Goal: Information Seeking & Learning: Learn about a topic

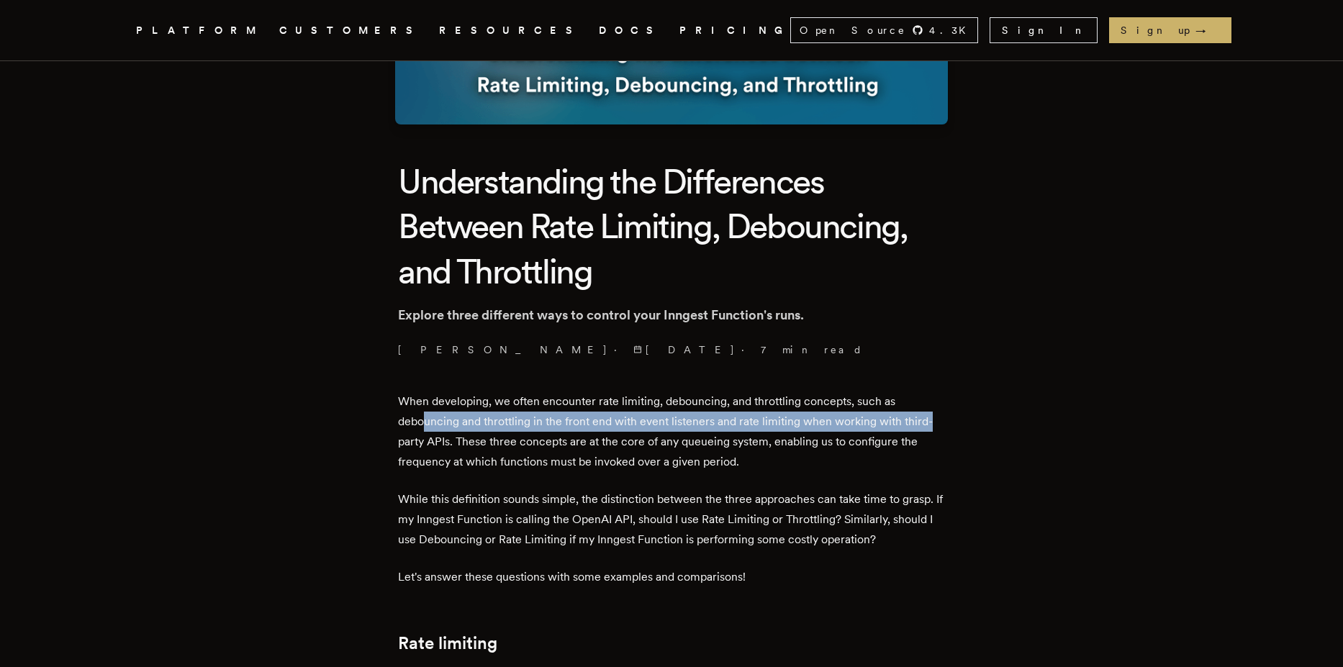
drag, startPoint x: 428, startPoint y: 423, endPoint x: 947, endPoint y: 424, distance: 519.7
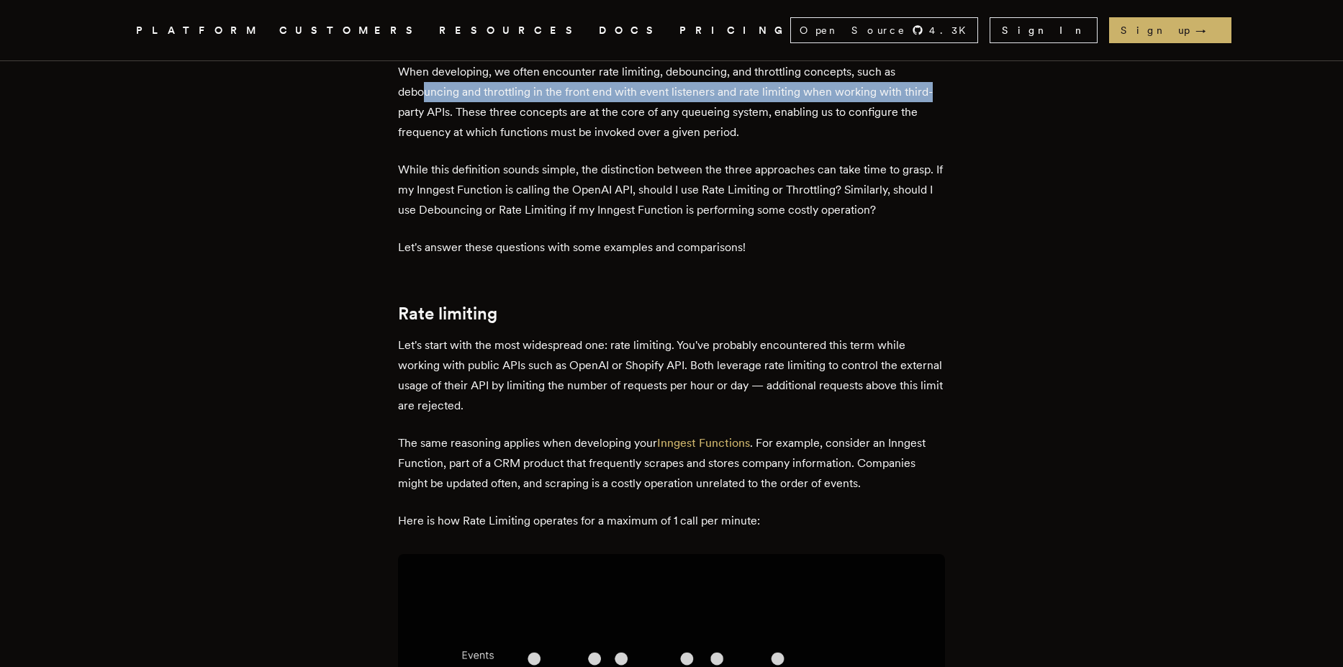
scroll to position [605, 0]
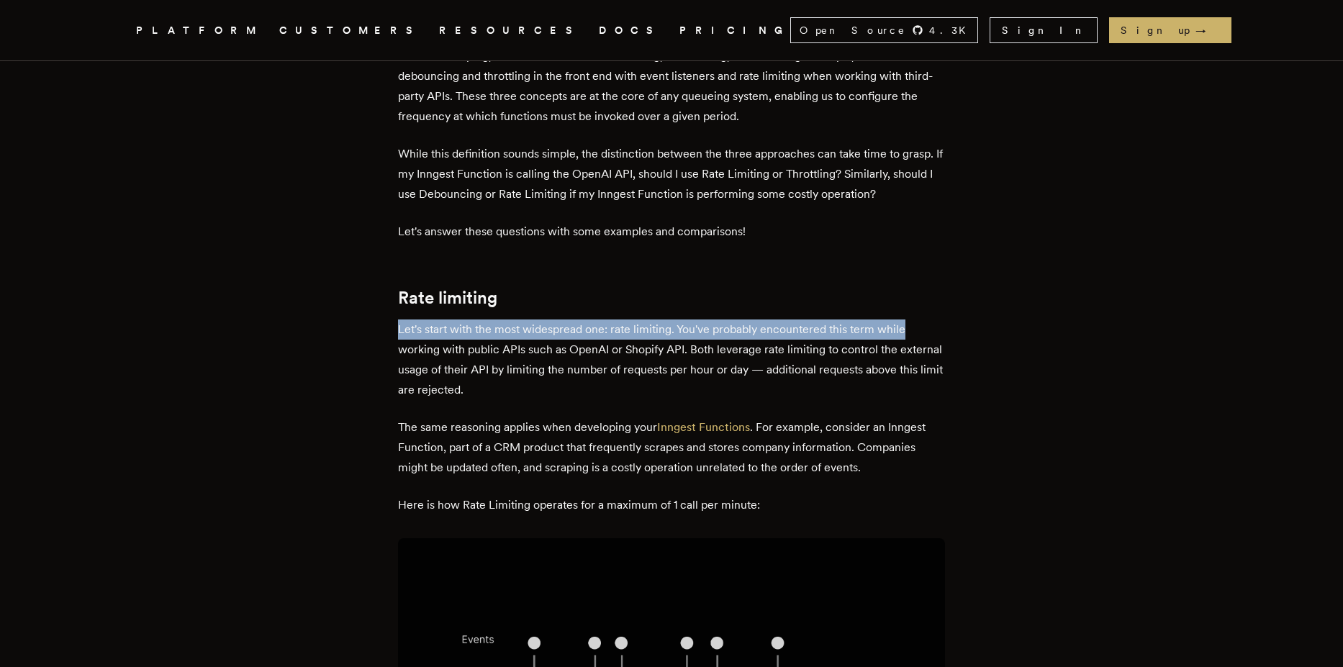
drag, startPoint x: 402, startPoint y: 328, endPoint x: 1047, endPoint y: 317, distance: 645.7
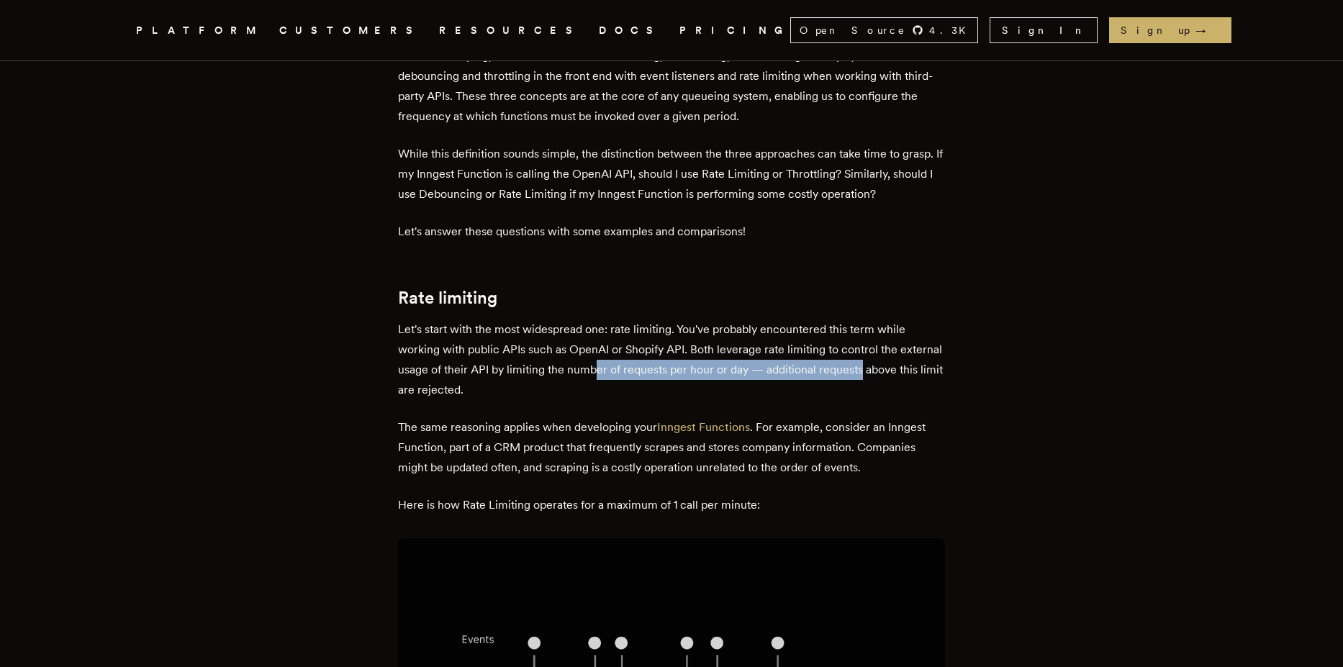
drag, startPoint x: 791, startPoint y: 374, endPoint x: 910, endPoint y: 374, distance: 119.5
click at [910, 374] on p "Let's start with the most widespread one: rate limiting. You've probably encoun…" at bounding box center [671, 360] width 547 height 81
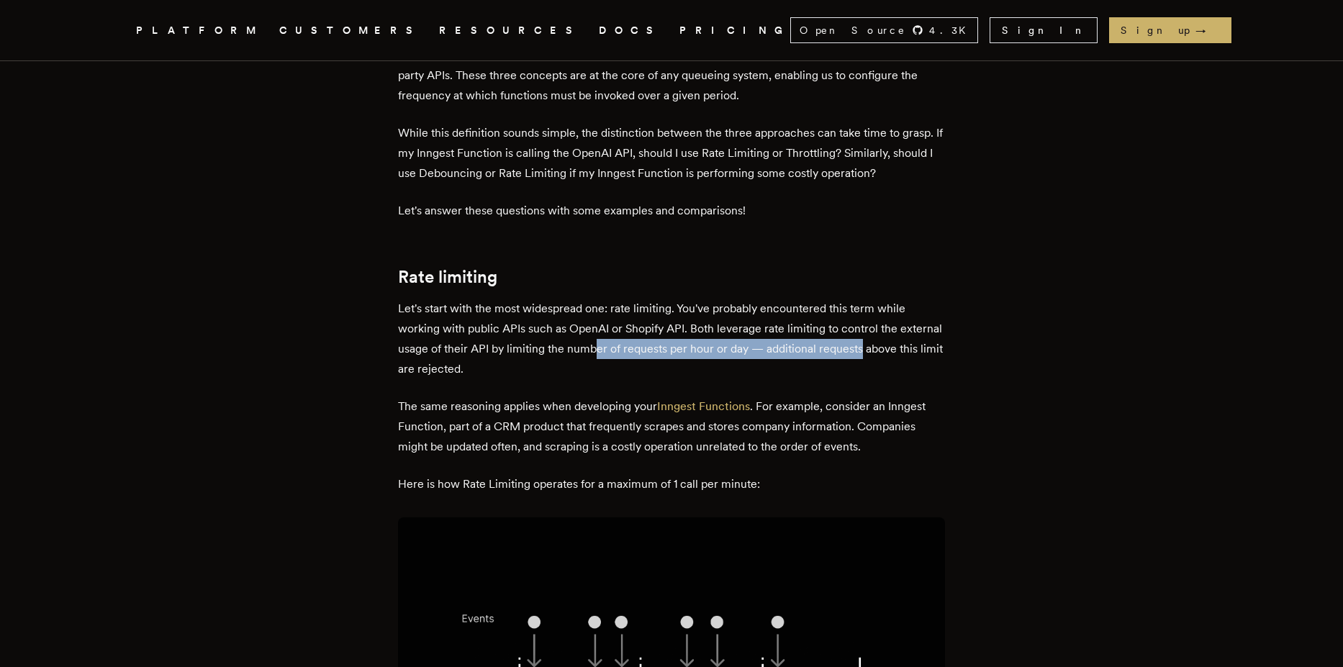
scroll to position [864, 0]
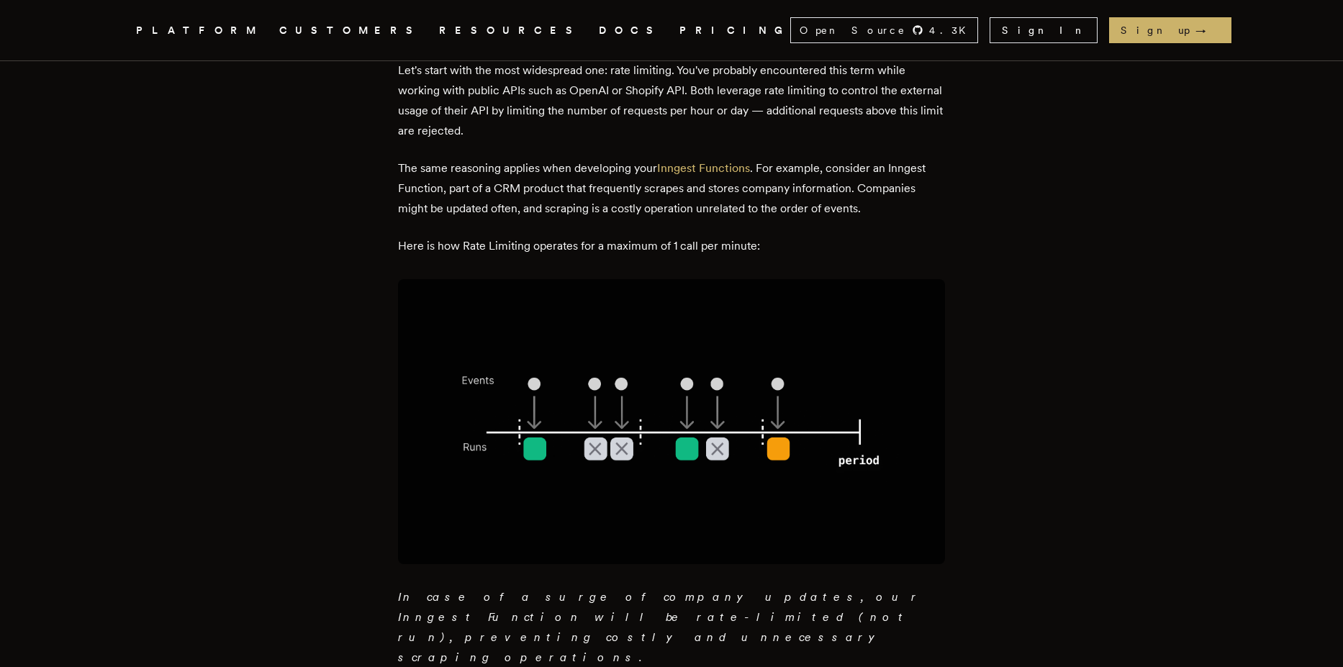
click at [569, 178] on p "The same reasoning applies when developing your Inngest Functions . For example…" at bounding box center [671, 188] width 547 height 60
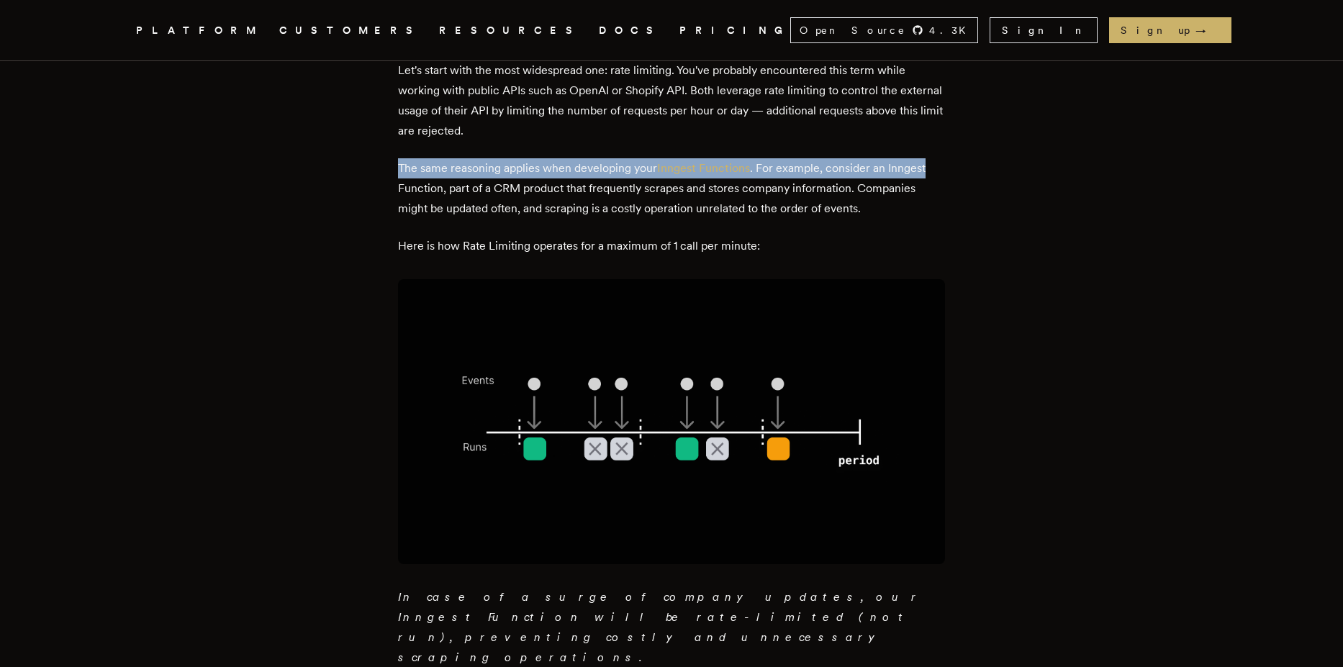
drag, startPoint x: 405, startPoint y: 167, endPoint x: 931, endPoint y: 170, distance: 526.9
click at [931, 170] on p "The same reasoning applies when developing your Inngest Functions . For example…" at bounding box center [671, 188] width 547 height 60
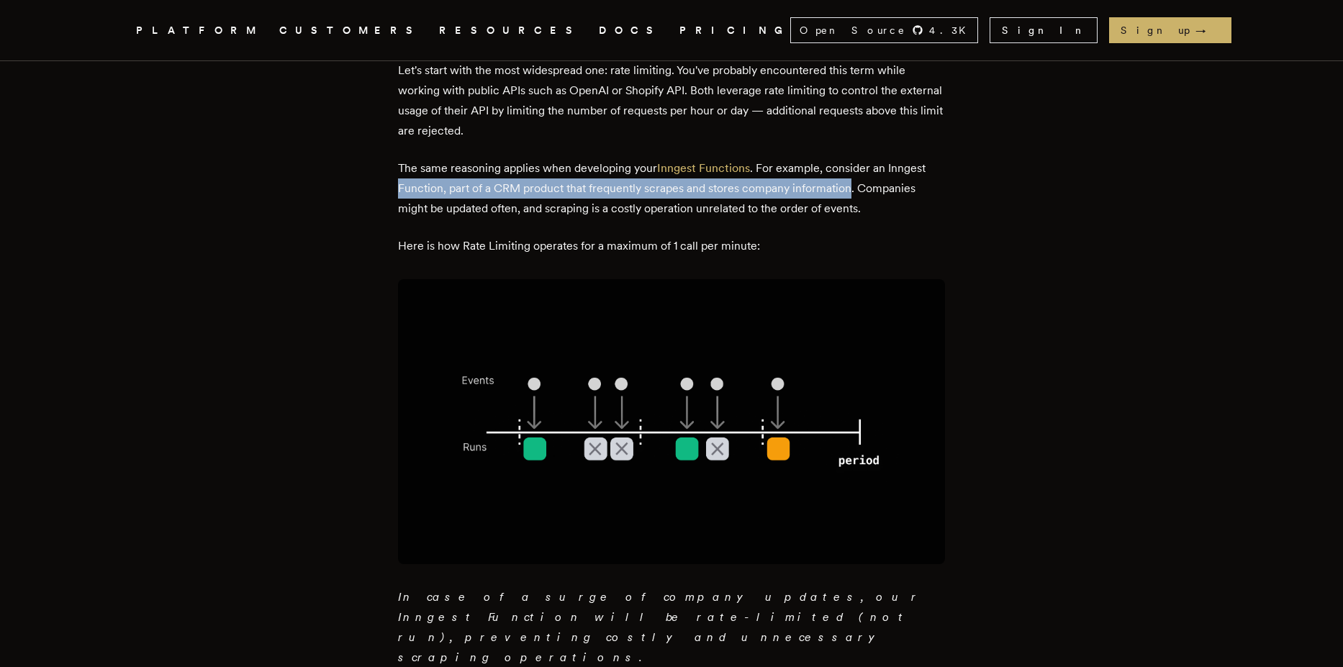
drag, startPoint x: 405, startPoint y: 188, endPoint x: 856, endPoint y: 192, distance: 450.6
click at [856, 192] on p "The same reasoning applies when developing your Inngest Functions . For example…" at bounding box center [671, 188] width 547 height 60
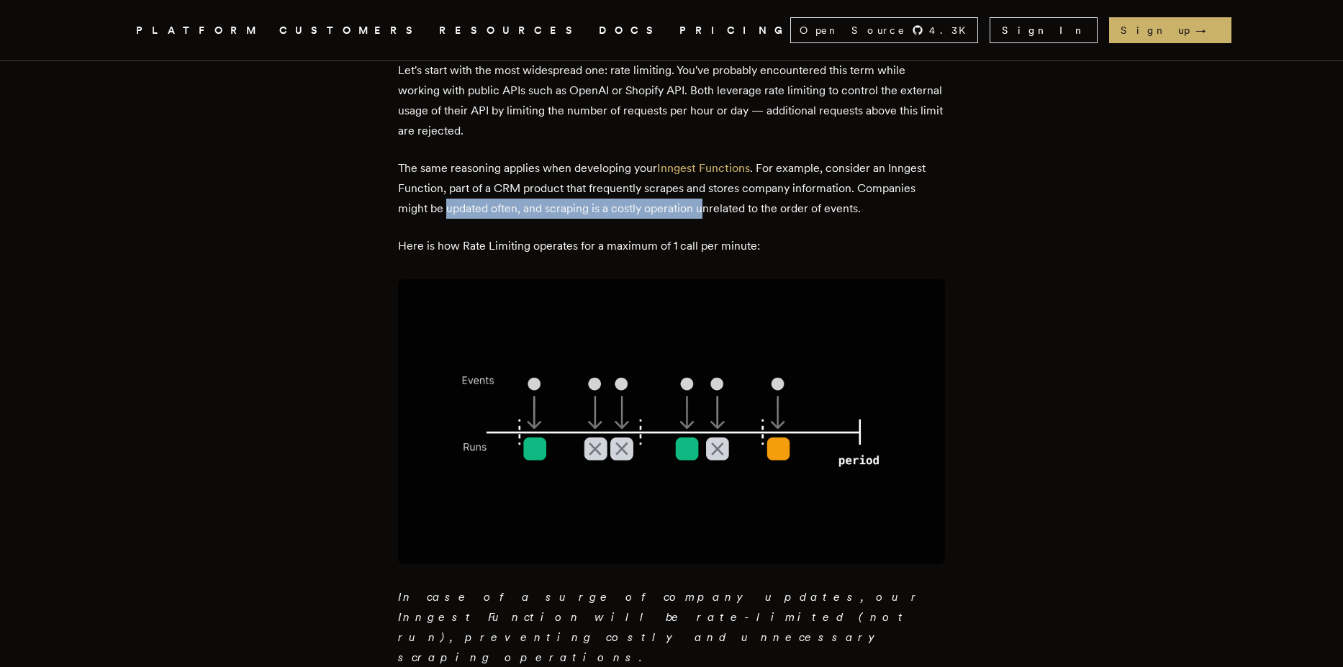
drag, startPoint x: 451, startPoint y: 209, endPoint x: 712, endPoint y: 213, distance: 260.6
click at [712, 213] on p "The same reasoning applies when developing your Inngest Functions . For example…" at bounding box center [671, 188] width 547 height 60
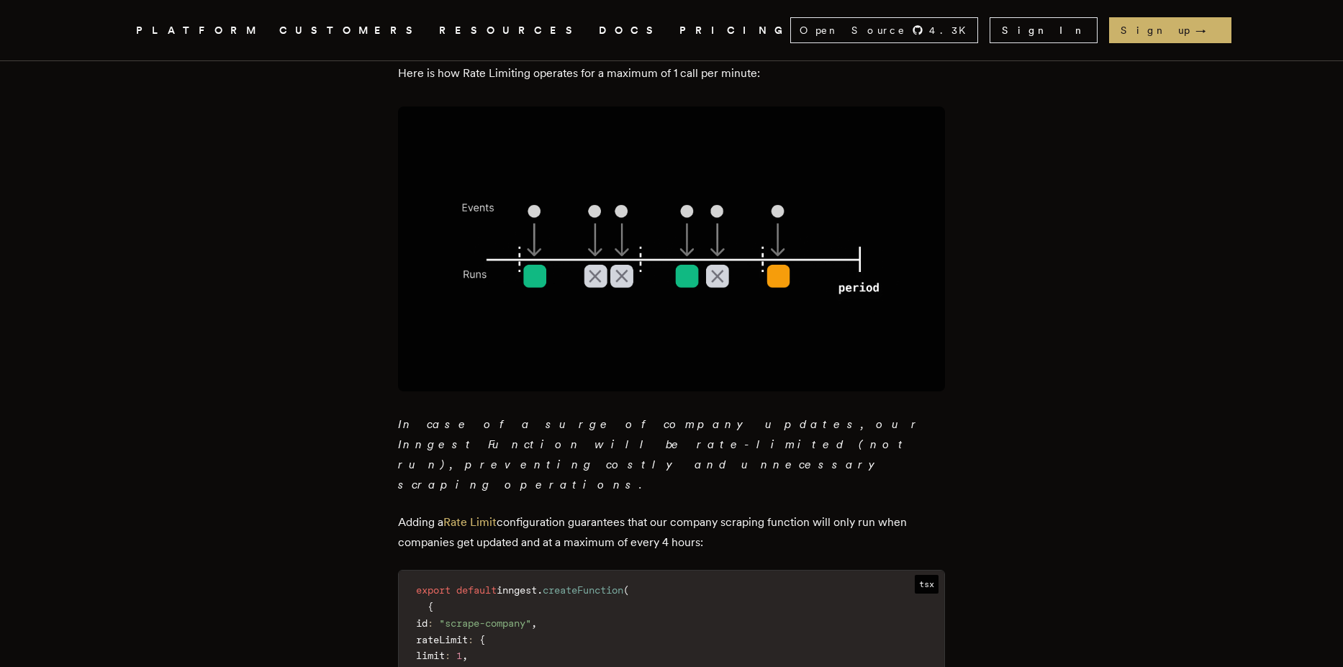
scroll to position [1123, 0]
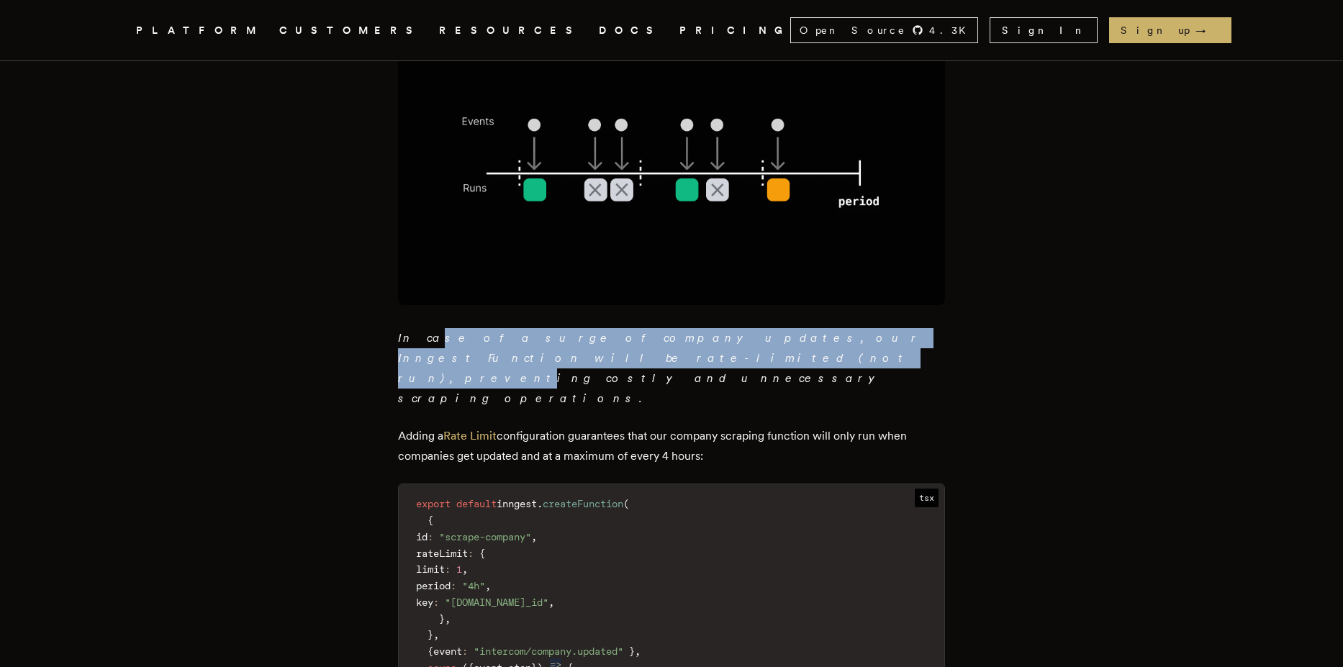
drag, startPoint x: 436, startPoint y: 339, endPoint x: 894, endPoint y: 337, distance: 457.8
click at [894, 337] on em "In case of a surge of company updates, our Inngest Function will be rate-limite…" at bounding box center [660, 368] width 524 height 74
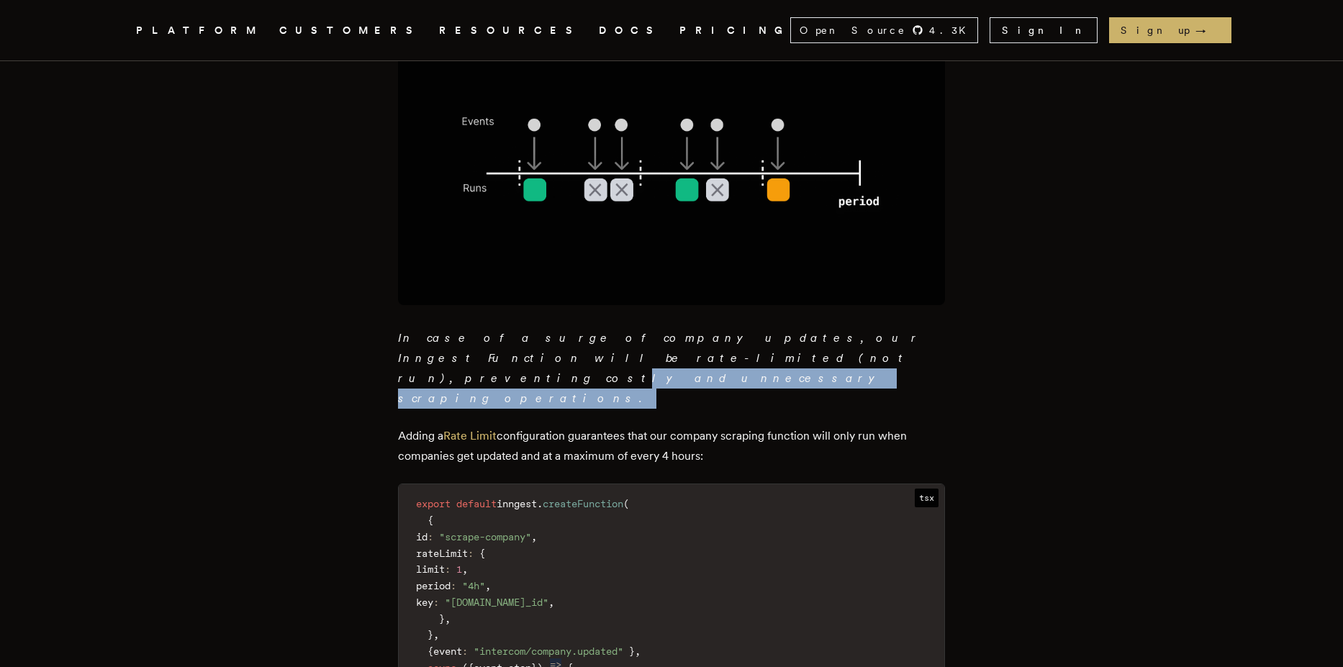
drag, startPoint x: 423, startPoint y: 353, endPoint x: 656, endPoint y: 358, distance: 233.3
click at [656, 358] on p "In case of a surge of company updates, our Inngest Function will be rate-limite…" at bounding box center [671, 368] width 547 height 81
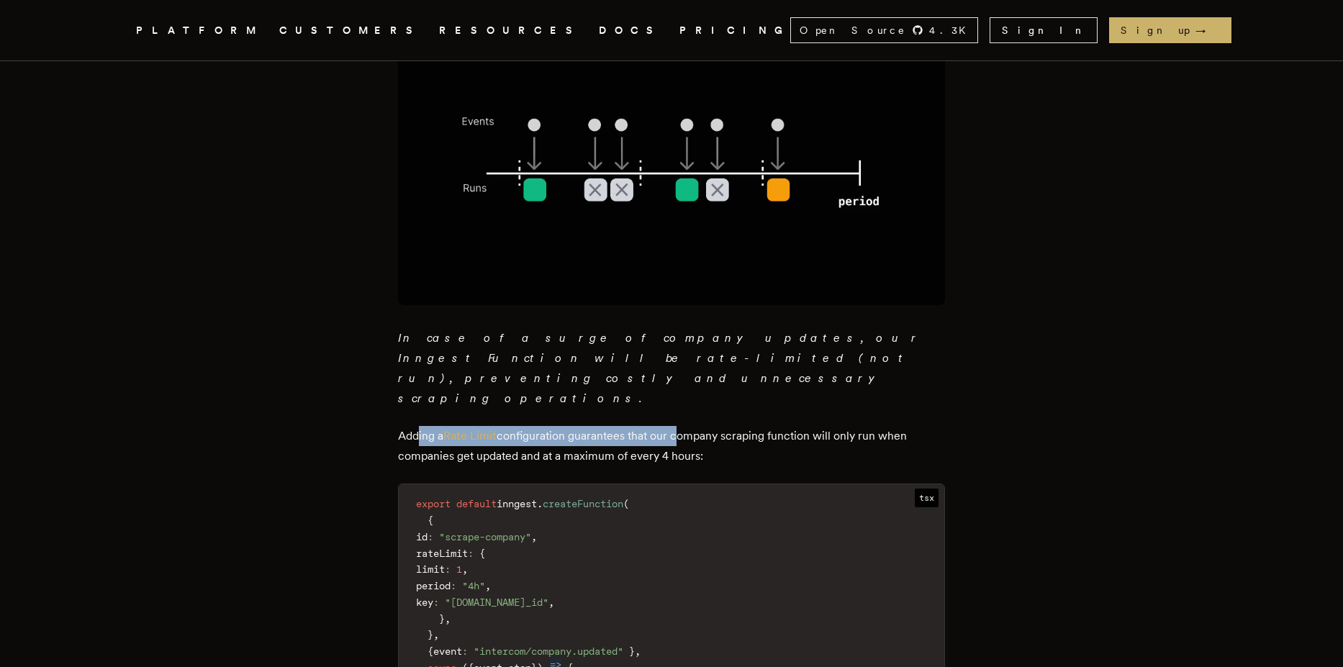
drag, startPoint x: 440, startPoint y: 392, endPoint x: 698, endPoint y: 392, distance: 257.7
click at [686, 426] on p "Adding a Rate Limit configuration guarantees that our company scraping function…" at bounding box center [671, 446] width 547 height 40
click at [702, 426] on p "Adding a Rate Limit configuration guarantees that our company scraping function…" at bounding box center [671, 446] width 547 height 40
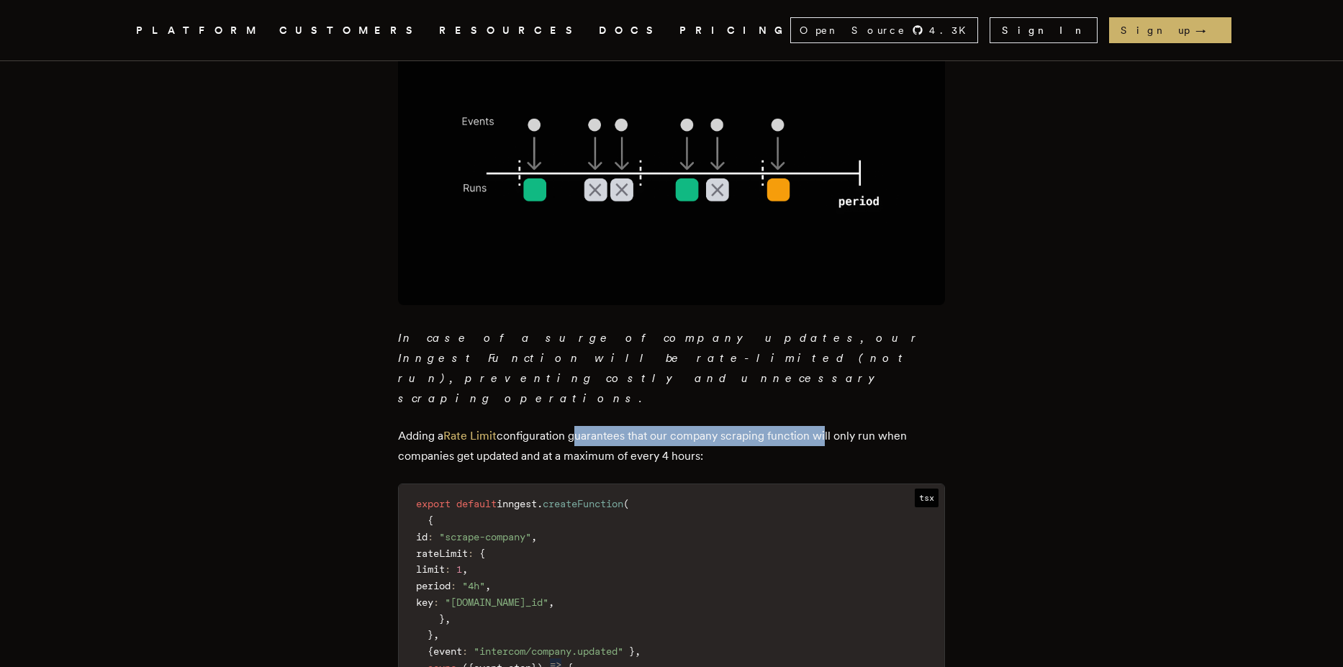
drag, startPoint x: 587, startPoint y: 391, endPoint x: 828, endPoint y: 392, distance: 241.1
click at [828, 426] on p "Adding a Rate Limit configuration guarantees that our company scraping function…" at bounding box center [671, 446] width 547 height 40
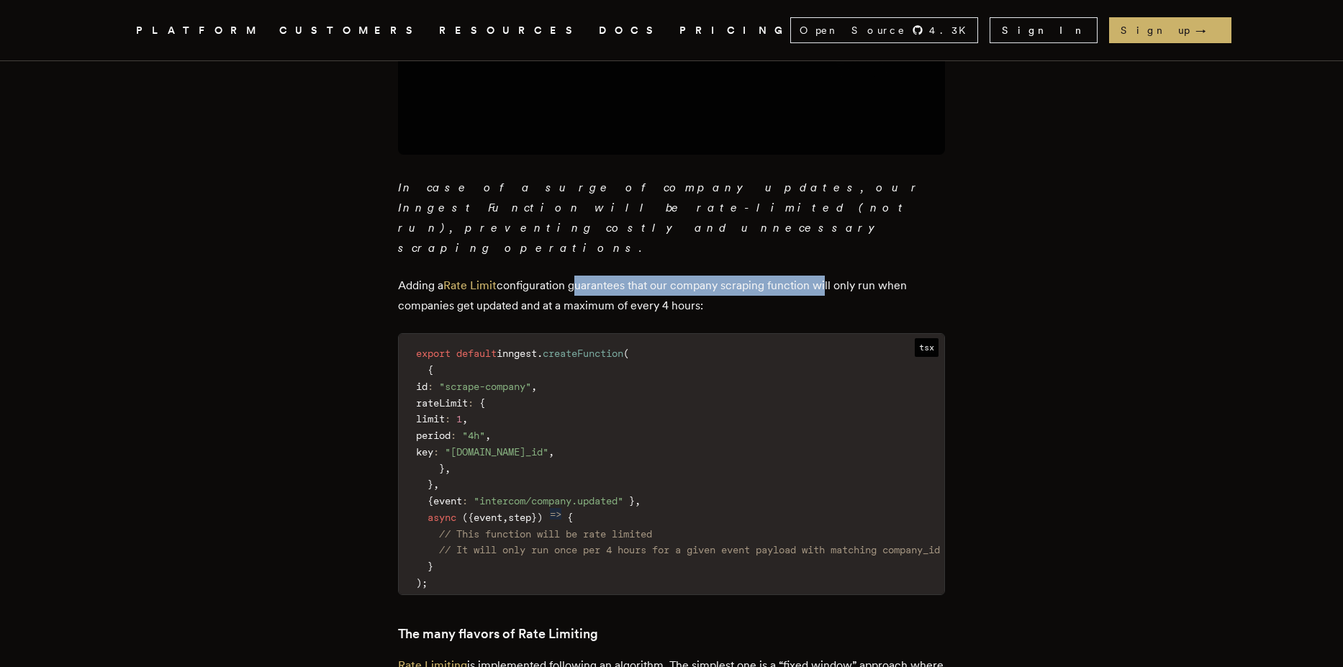
scroll to position [1382, 0]
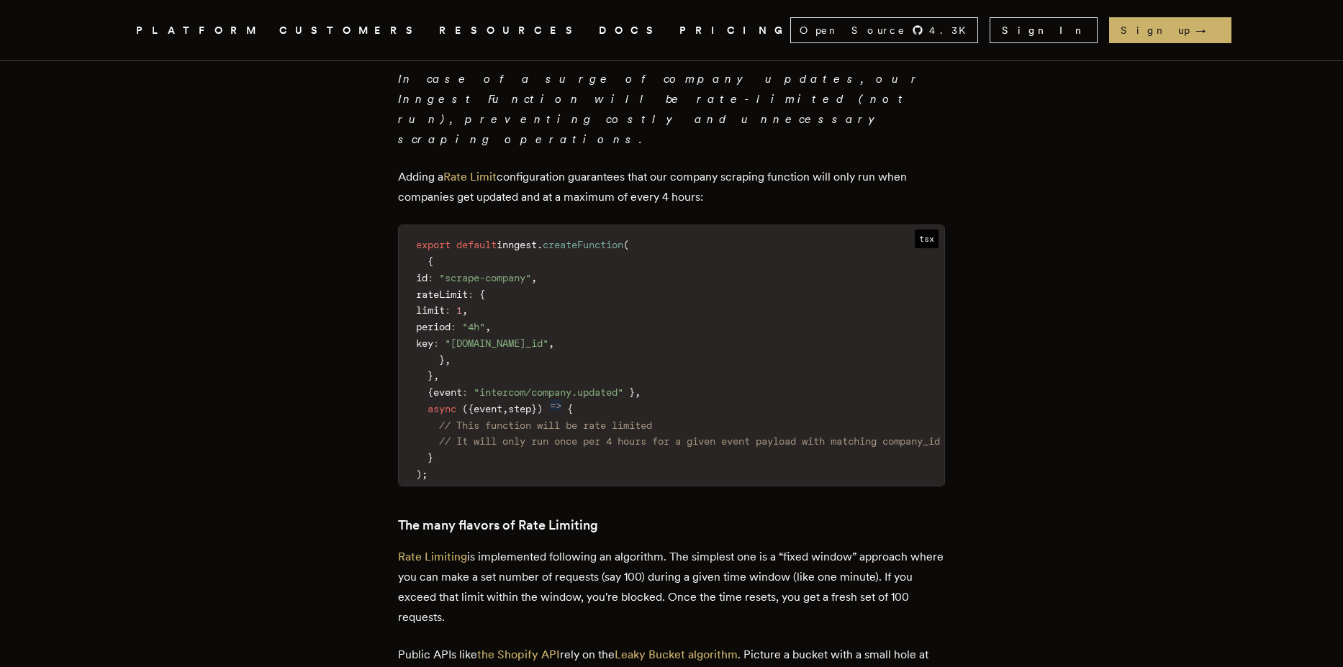
drag, startPoint x: 435, startPoint y: 150, endPoint x: 683, endPoint y: 151, distance: 248.3
click at [683, 167] on p "Adding a Rate Limit configuration guarantees that our company scraping function…" at bounding box center [671, 187] width 547 height 40
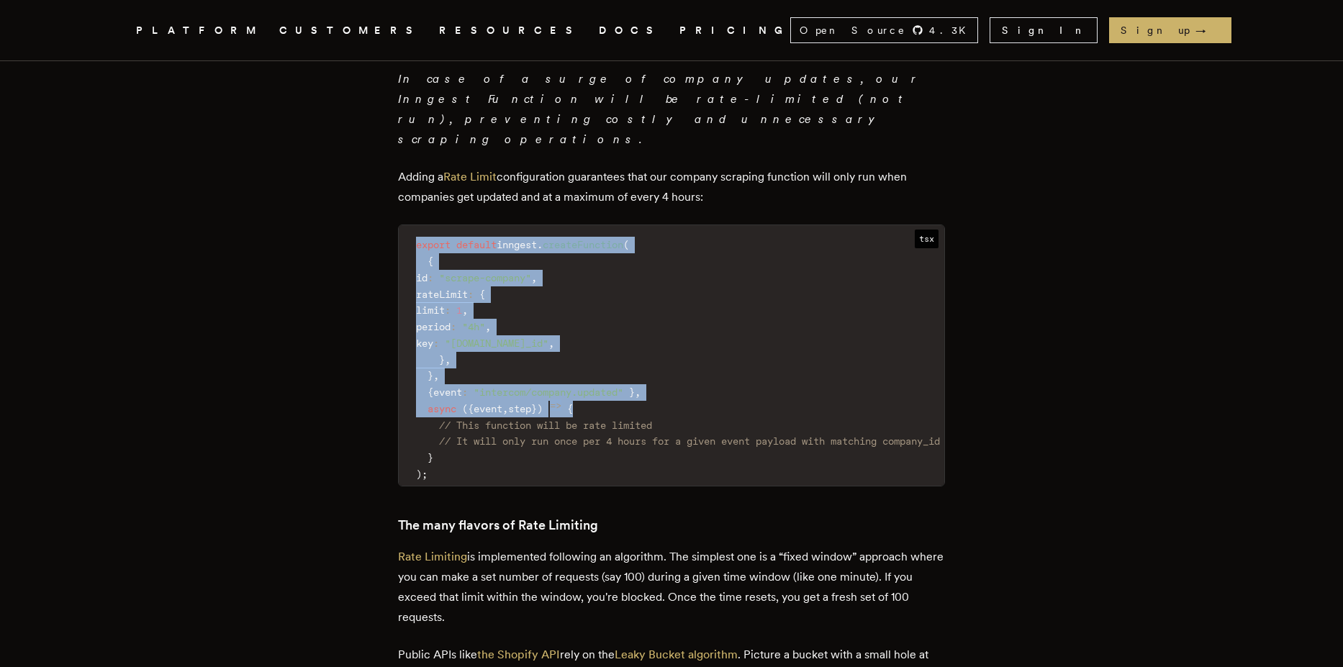
drag, startPoint x: 417, startPoint y: 199, endPoint x: 657, endPoint y: 357, distance: 287.3
click at [654, 368] on code "export default inngest . createFunction ( { id : "scrape-company" , rateLimit :…" at bounding box center [678, 359] width 559 height 251
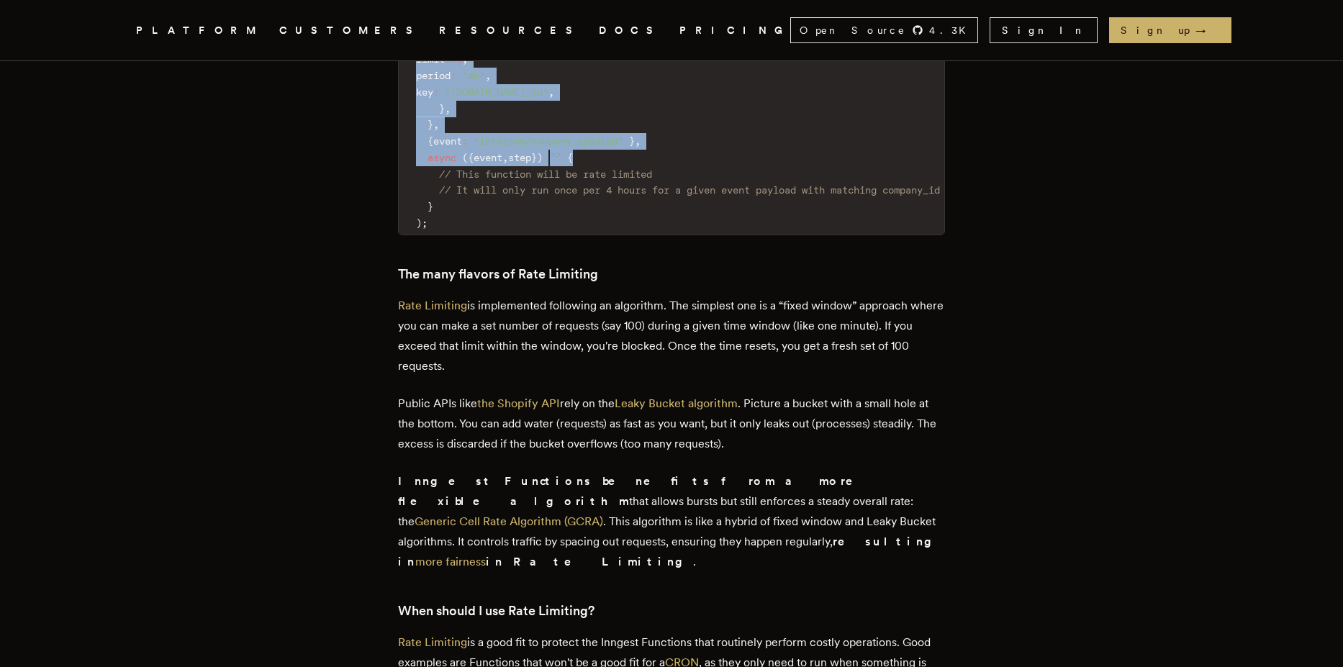
scroll to position [1641, 0]
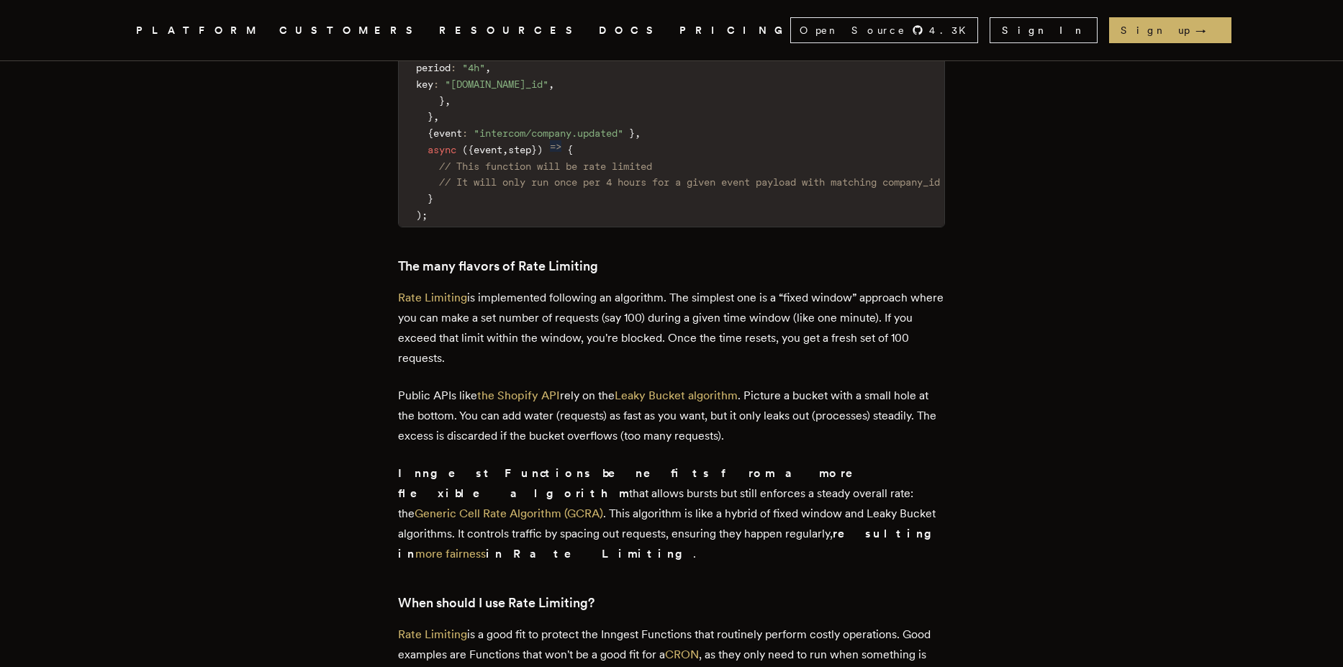
click at [541, 292] on p "Rate Limiting is implemented following an algorithm. The simplest one is a “fix…" at bounding box center [671, 328] width 547 height 81
drag, startPoint x: 426, startPoint y: 233, endPoint x: 609, endPoint y: 246, distance: 183.3
click at [566, 288] on p "Rate Limiting is implemented following an algorithm. The simplest one is a “fix…" at bounding box center [671, 328] width 547 height 81
drag, startPoint x: 489, startPoint y: 258, endPoint x: 607, endPoint y: 263, distance: 118.1
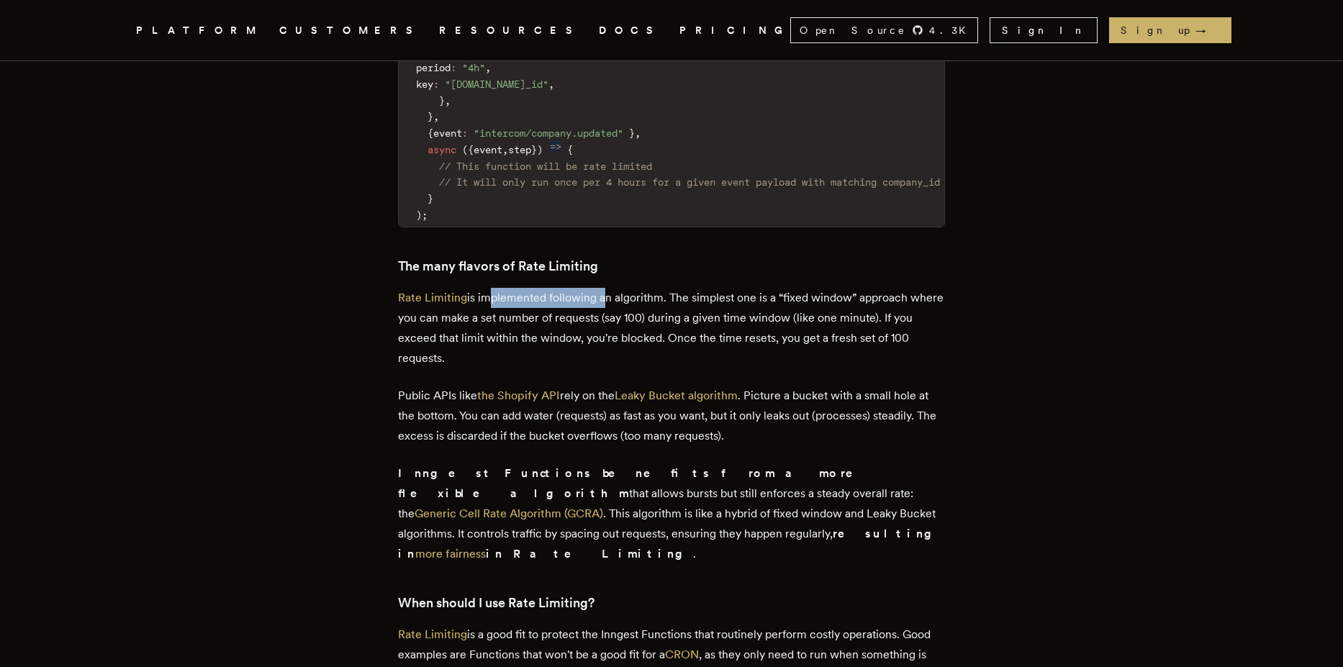
click at [607, 288] on p "Rate Limiting is implemented following an algorithm. The simplest one is a “fix…" at bounding box center [671, 328] width 547 height 81
drag, startPoint x: 687, startPoint y: 264, endPoint x: 849, endPoint y: 261, distance: 162.0
click at [688, 288] on p "Rate Limiting is implemented following an algorithm. The simplest one is a “fix…" at bounding box center [671, 328] width 547 height 81
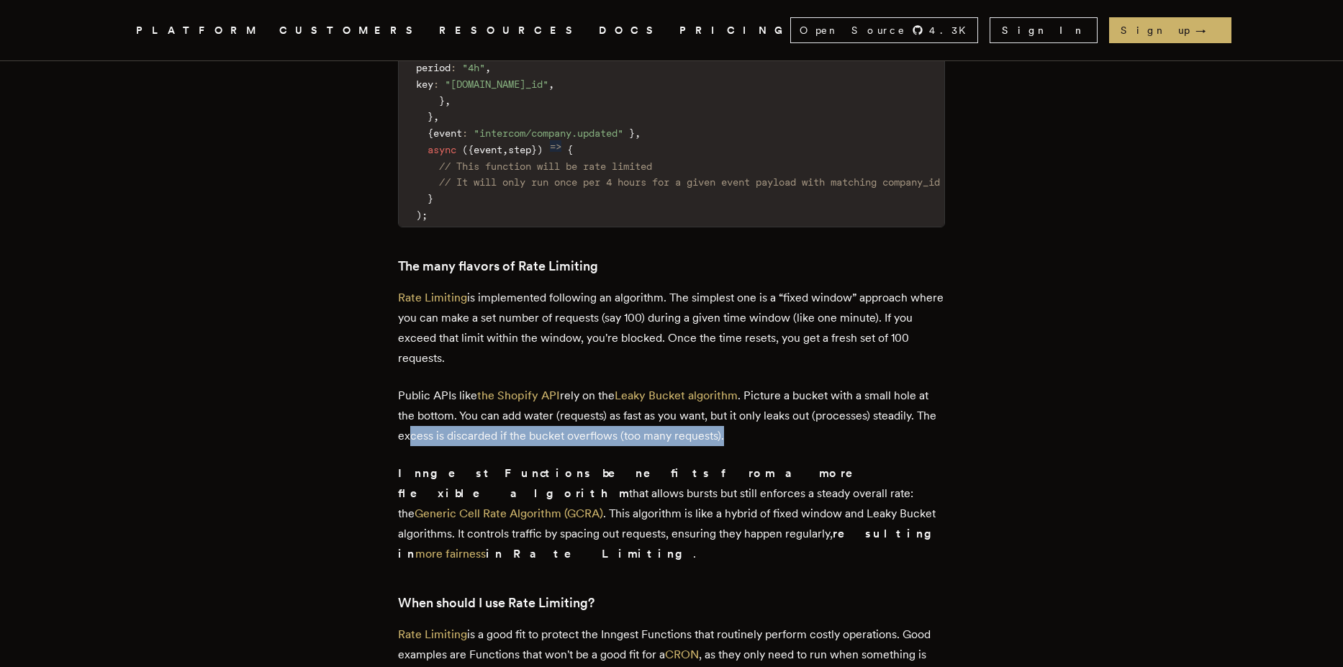
drag, startPoint x: 435, startPoint y: 392, endPoint x: 765, endPoint y: 400, distance: 329.8
click at [765, 400] on p "Public APIs like the Shopify API rely on the Leaky Bucket algorithm . Picture a…" at bounding box center [671, 416] width 547 height 60
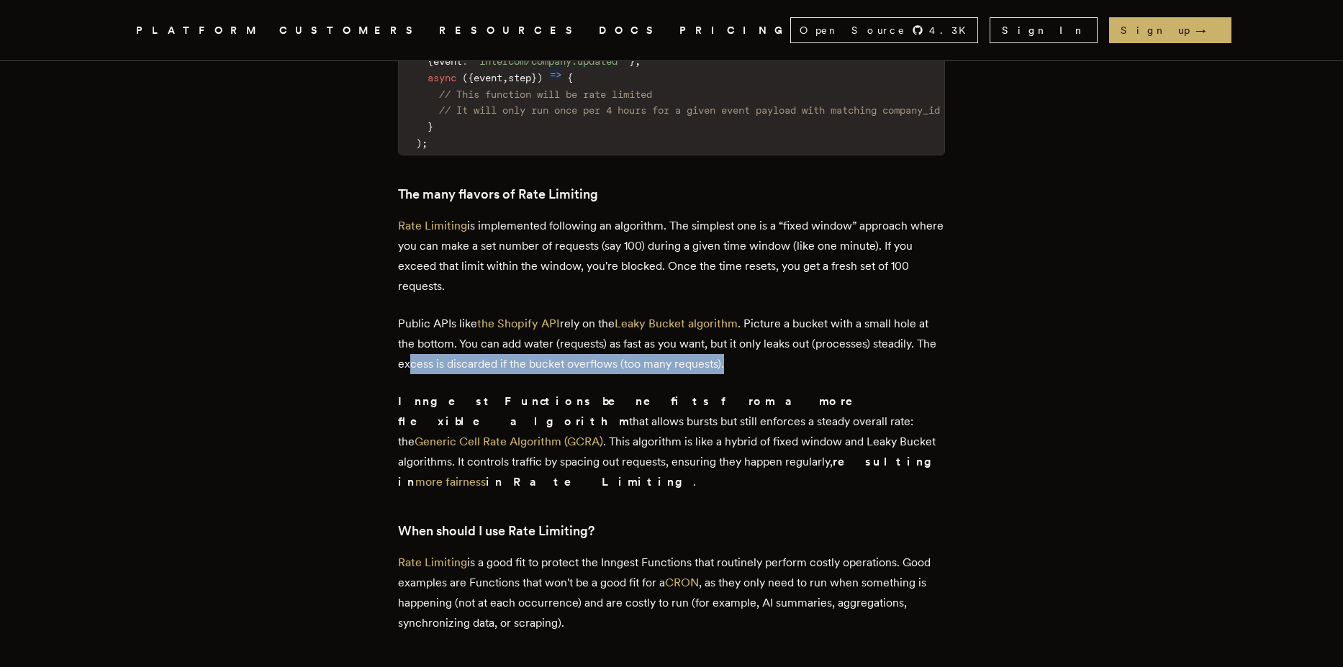
scroll to position [1814, 0]
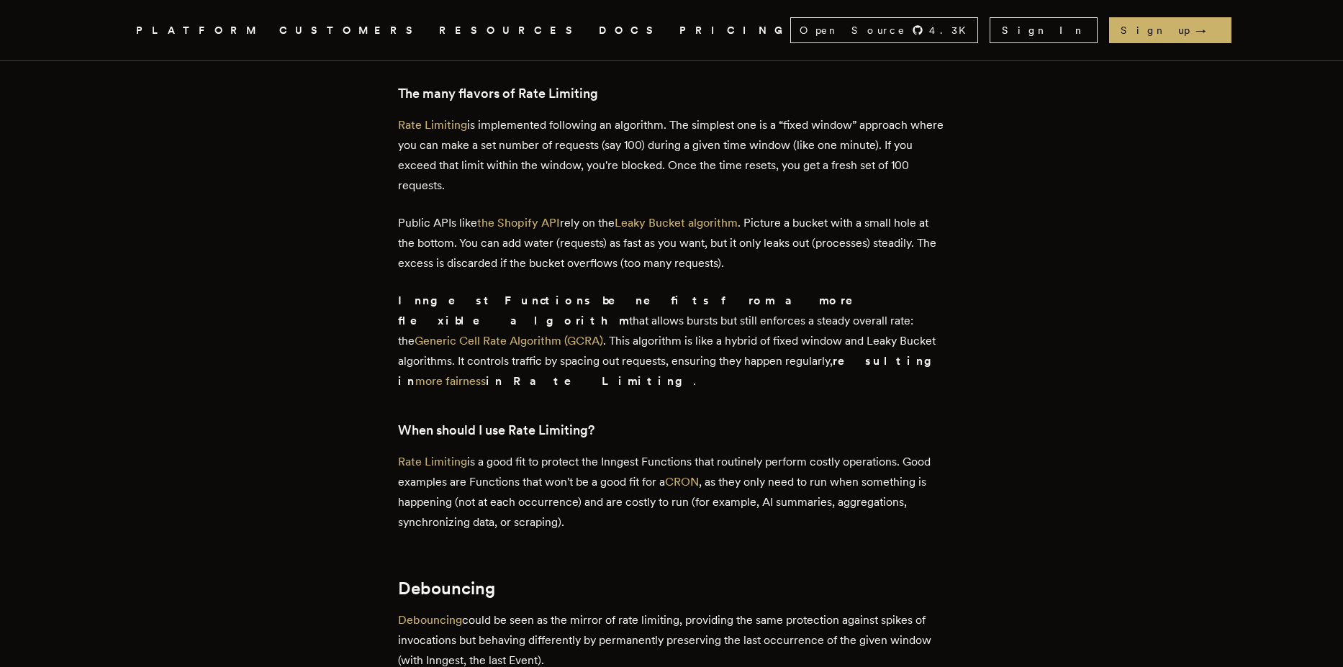
click at [766, 420] on h3 "When should I use Rate Limiting?" at bounding box center [671, 430] width 547 height 20
drag, startPoint x: 514, startPoint y: 407, endPoint x: 731, endPoint y: 399, distance: 217.5
click at [731, 452] on p "Rate Limiting is a good fit to protect the Inngest Functions that routinely per…" at bounding box center [671, 492] width 547 height 81
drag, startPoint x: 610, startPoint y: 402, endPoint x: 698, endPoint y: 405, distance: 87.8
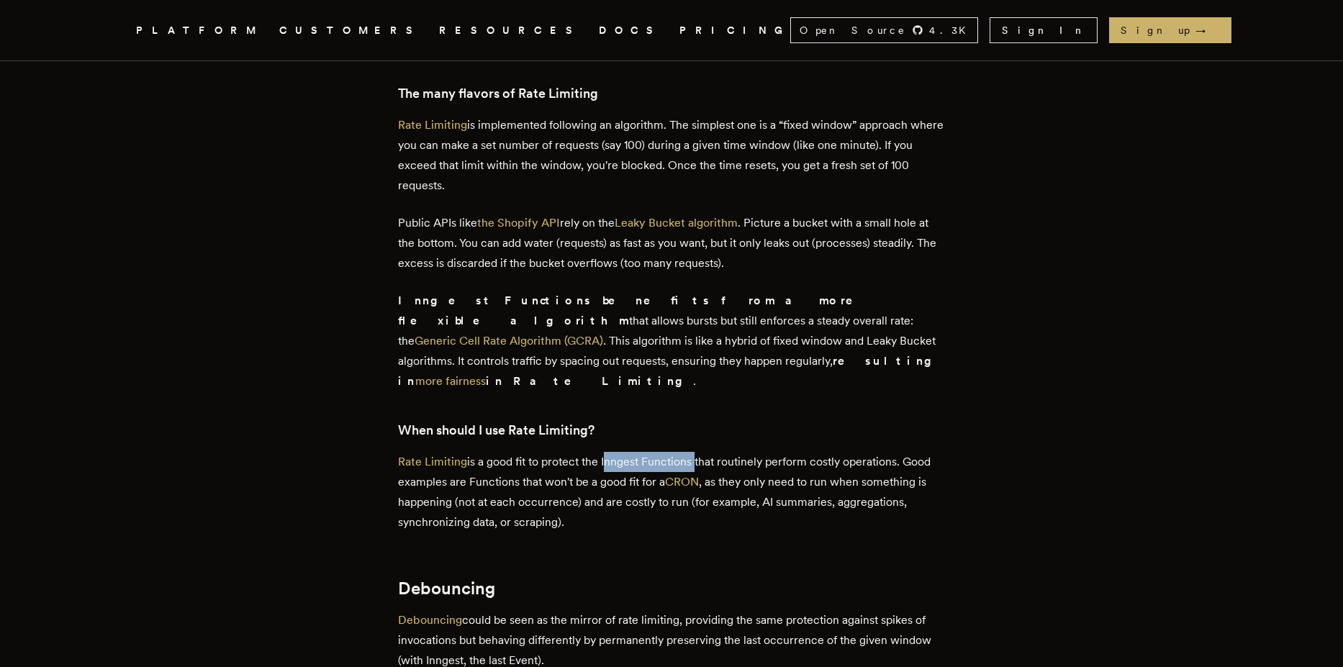
click at [698, 452] on p "Rate Limiting is a good fit to protect the Inngest Functions that routinely per…" at bounding box center [671, 492] width 547 height 81
click at [687, 452] on p "Rate Limiting is a good fit to protect the Inngest Functions that routinely per…" at bounding box center [671, 492] width 547 height 81
drag, startPoint x: 640, startPoint y: 405, endPoint x: 943, endPoint y: 407, distance: 303.0
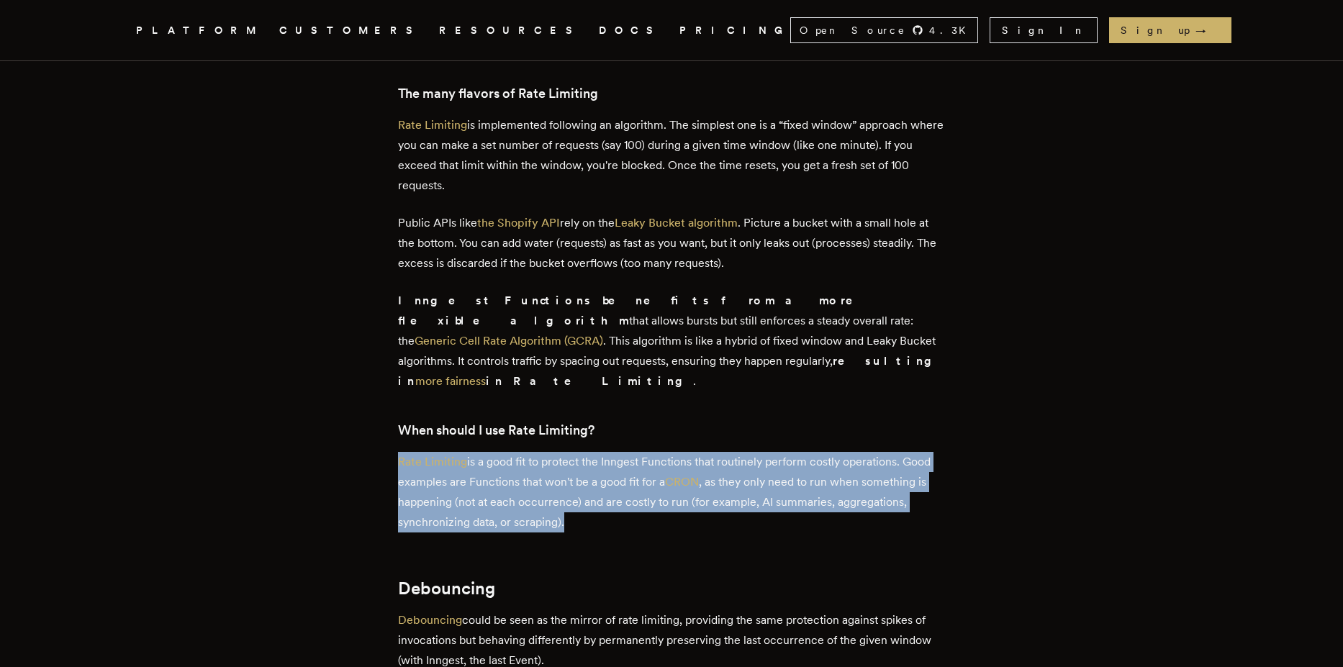
drag, startPoint x: 592, startPoint y: 462, endPoint x: 399, endPoint y: 398, distance: 203.3
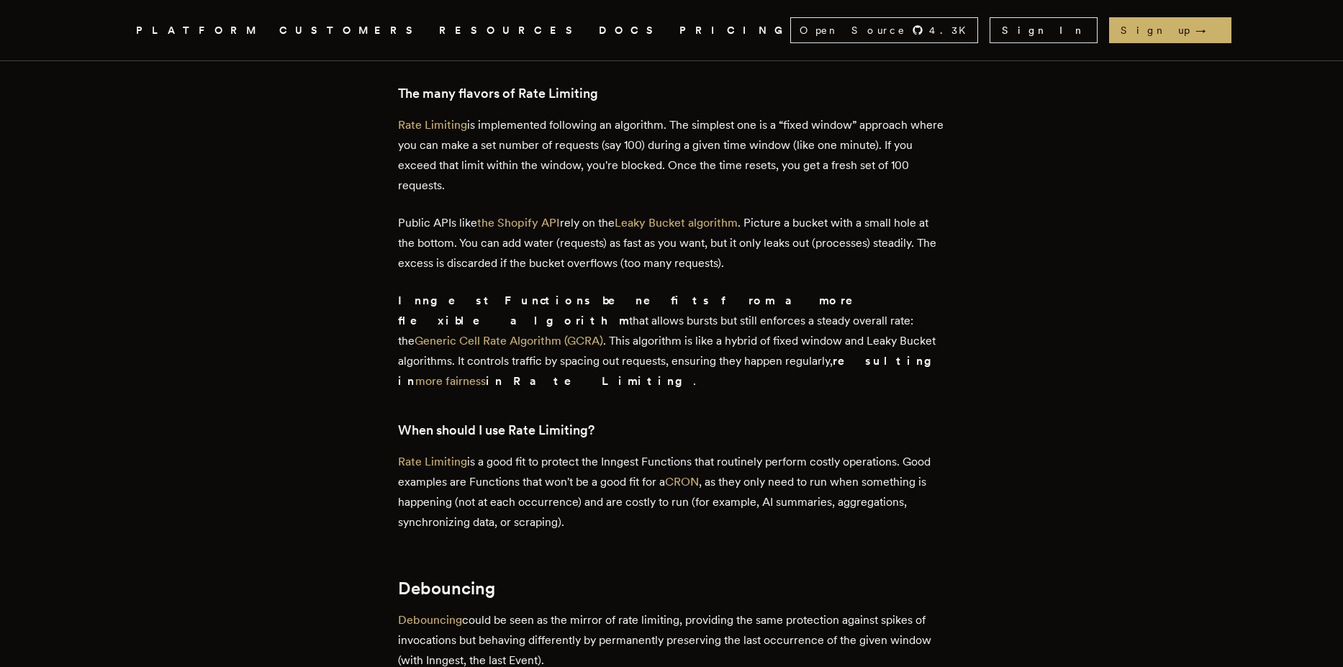
click at [779, 307] on p "Inngest Functions benefits from a more flexible algorithm that allows bursts bu…" at bounding box center [671, 341] width 547 height 101
drag, startPoint x: 610, startPoint y: 407, endPoint x: 698, endPoint y: 405, distance: 87.8
click at [698, 452] on p "Rate Limiting is a good fit to protect the Inngest Functions that routinely per…" at bounding box center [671, 492] width 547 height 81
copy p "Inngest Functions"
click at [529, 452] on p "Rate Limiting is a good fit to protect the Inngest Functions that routinely per…" at bounding box center [671, 492] width 547 height 81
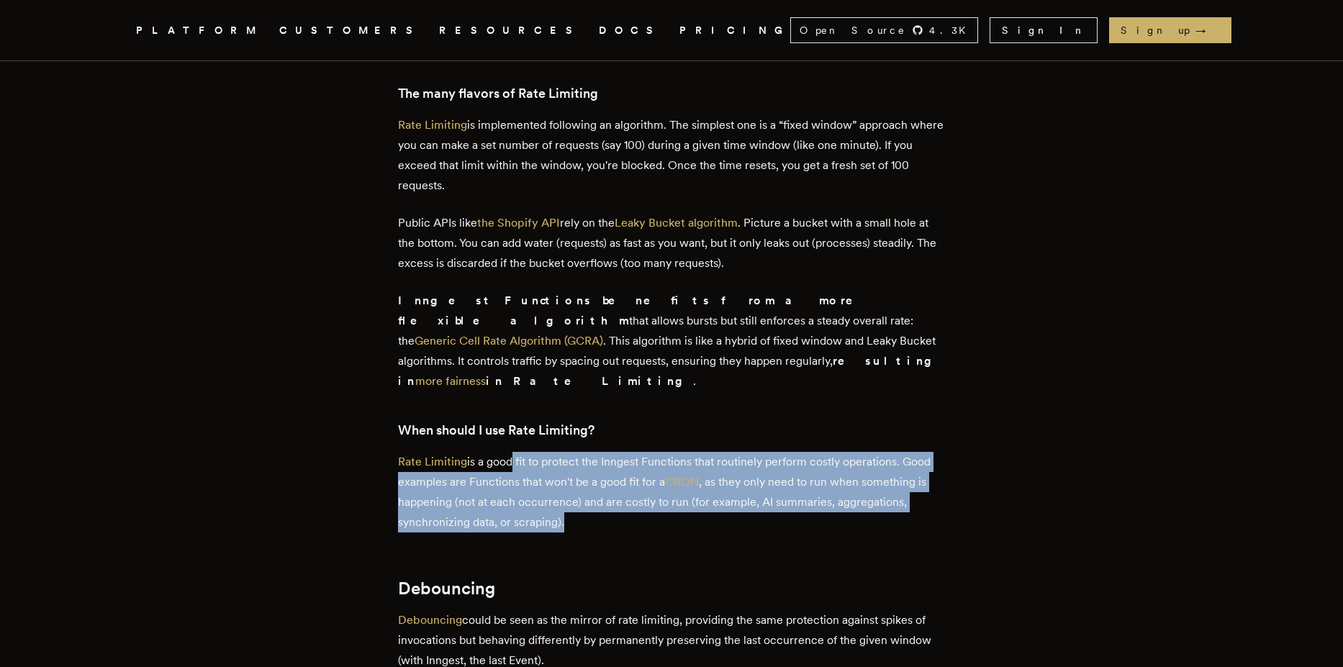
drag, startPoint x: 513, startPoint y: 406, endPoint x: 859, endPoint y: 469, distance: 351.8
click at [859, 469] on p "Rate Limiting is a good fit to protect the Inngest Functions that routinely per…" at bounding box center [671, 492] width 547 height 81
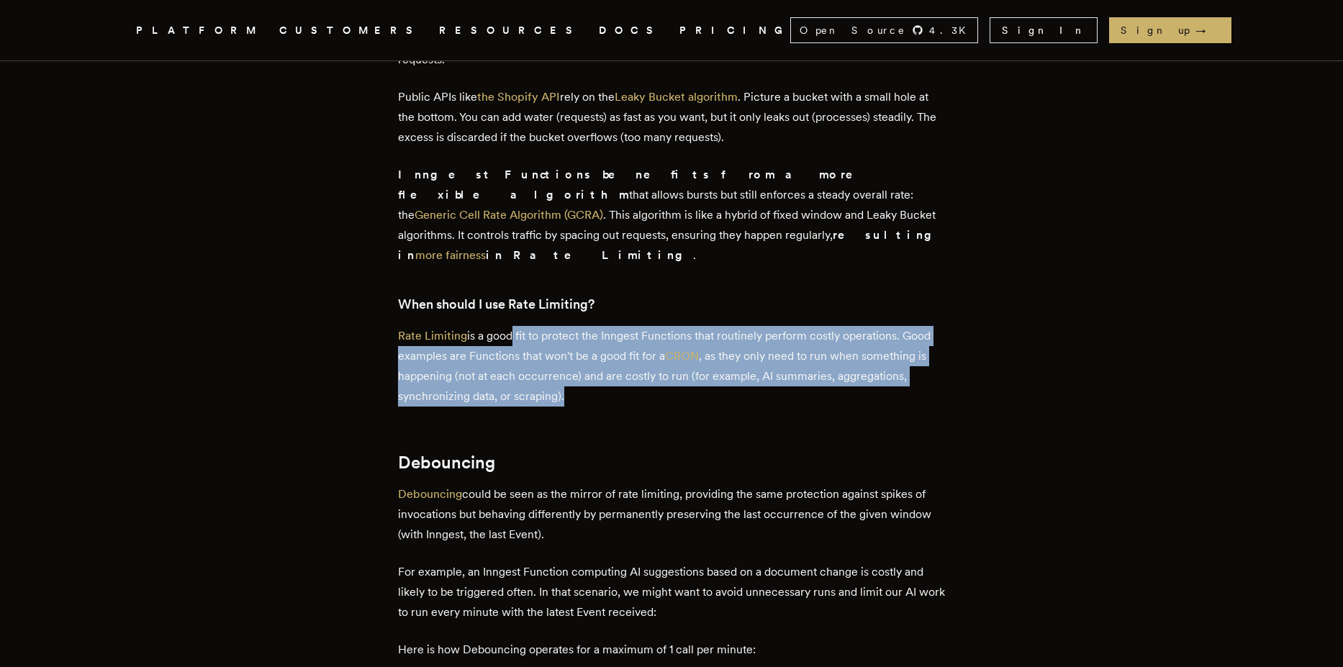
scroll to position [2246, 0]
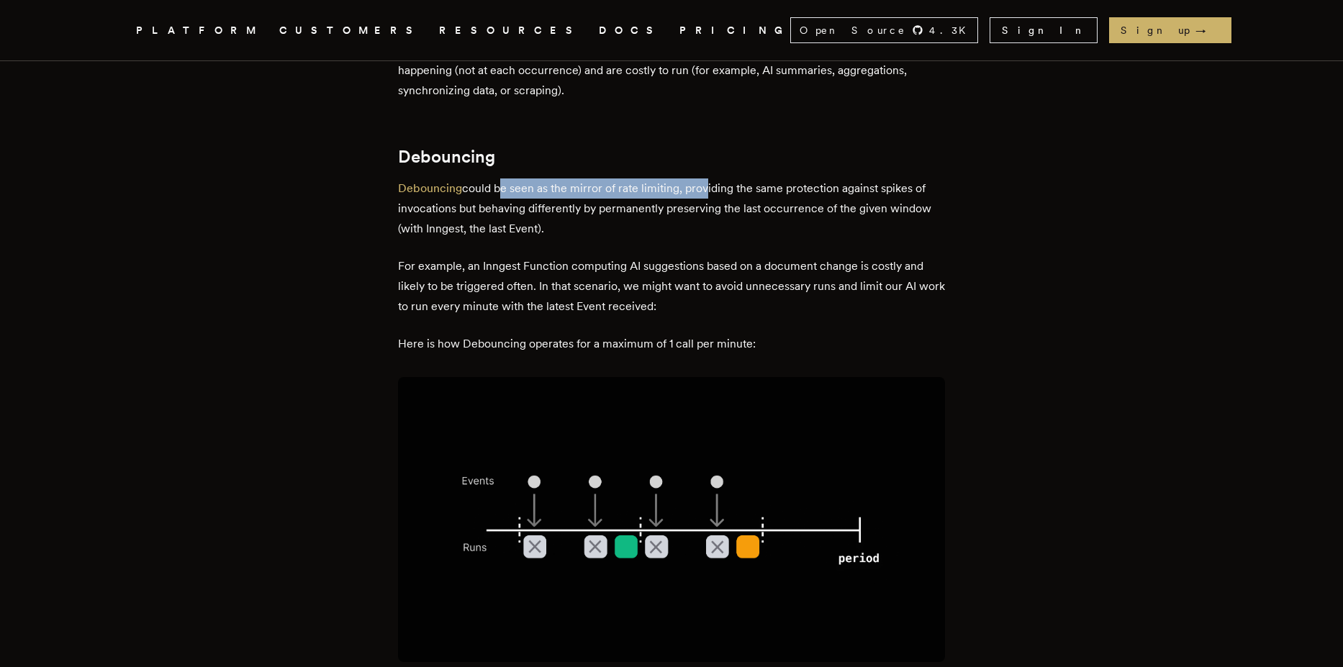
drag, startPoint x: 502, startPoint y: 128, endPoint x: 705, endPoint y: 133, distance: 202.3
click at [705, 178] on p "Debouncing could be seen as the mirror of rate limiting, providing the same pro…" at bounding box center [671, 208] width 547 height 60
click at [763, 178] on p "Debouncing could be seen as the mirror of rate limiting, providing the same pro…" at bounding box center [671, 208] width 547 height 60
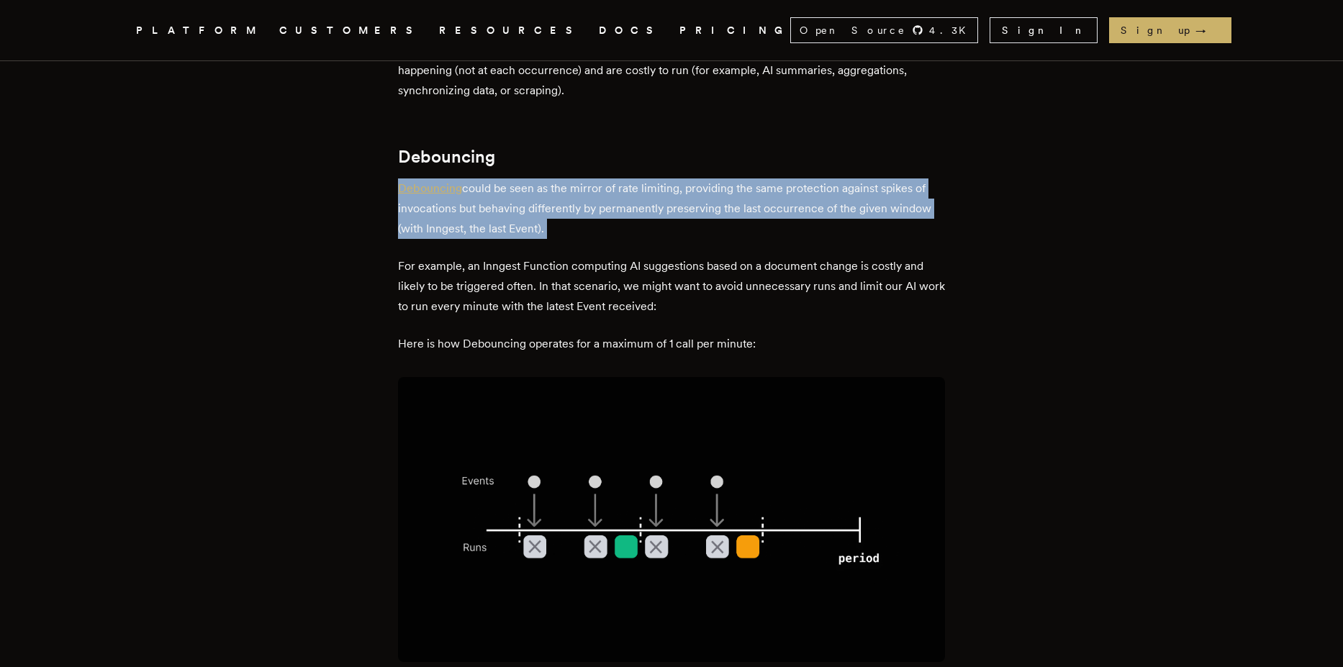
drag, startPoint x: 584, startPoint y: 183, endPoint x: 420, endPoint y: 134, distance: 171.9
click at [407, 127] on div "When developing, we often encounter rate limiting, debouncing, and throttling c…" at bounding box center [671, 509] width 547 height 4209
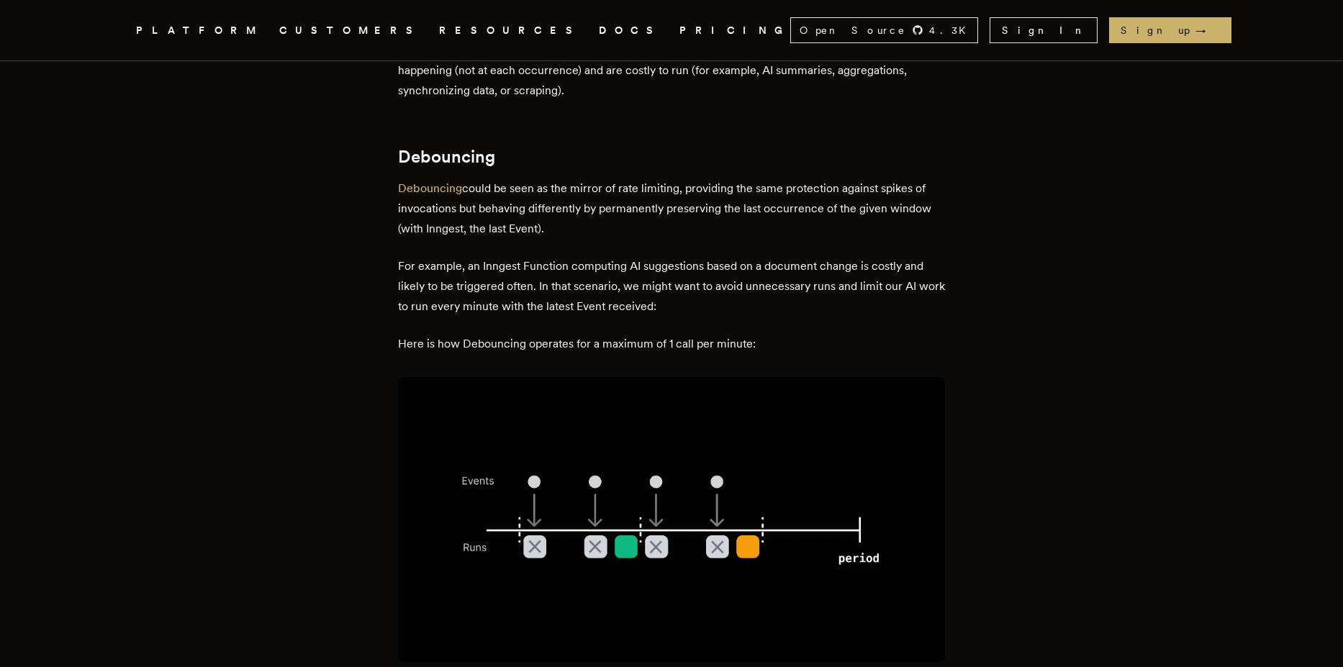
click at [806, 256] on p "For example, an Inngest Function computing AI suggestions based on a document c…" at bounding box center [671, 286] width 547 height 60
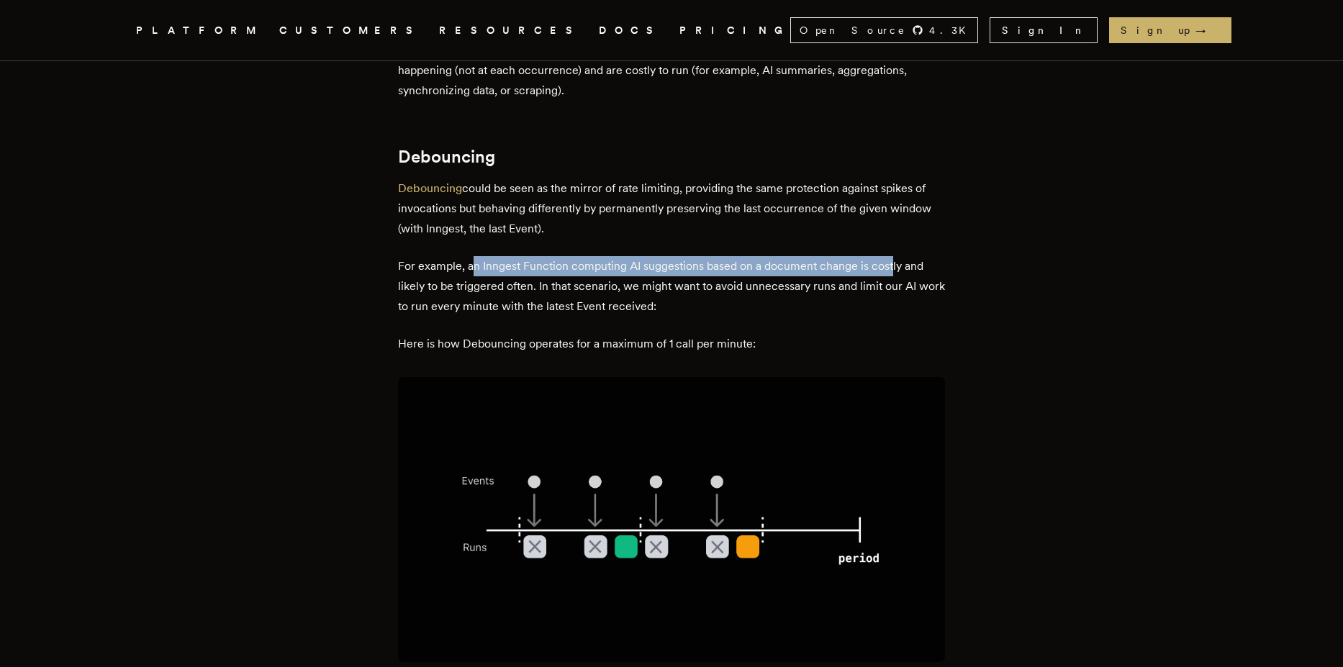
drag, startPoint x: 476, startPoint y: 208, endPoint x: 895, endPoint y: 209, distance: 419.6
click at [895, 256] on p "For example, an Inngest Function computing AI suggestions based on a document c…" at bounding box center [671, 286] width 547 height 60
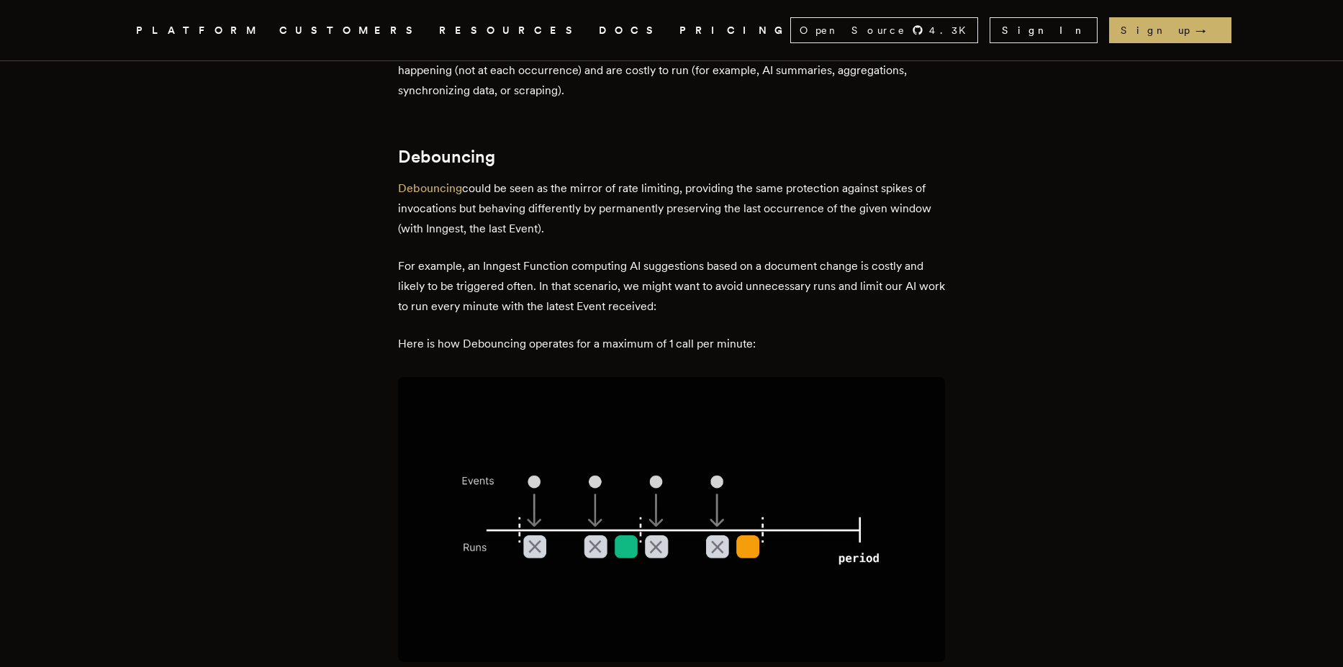
click at [821, 256] on p "For example, an Inngest Function computing AI suggestions based on a document c…" at bounding box center [671, 286] width 547 height 60
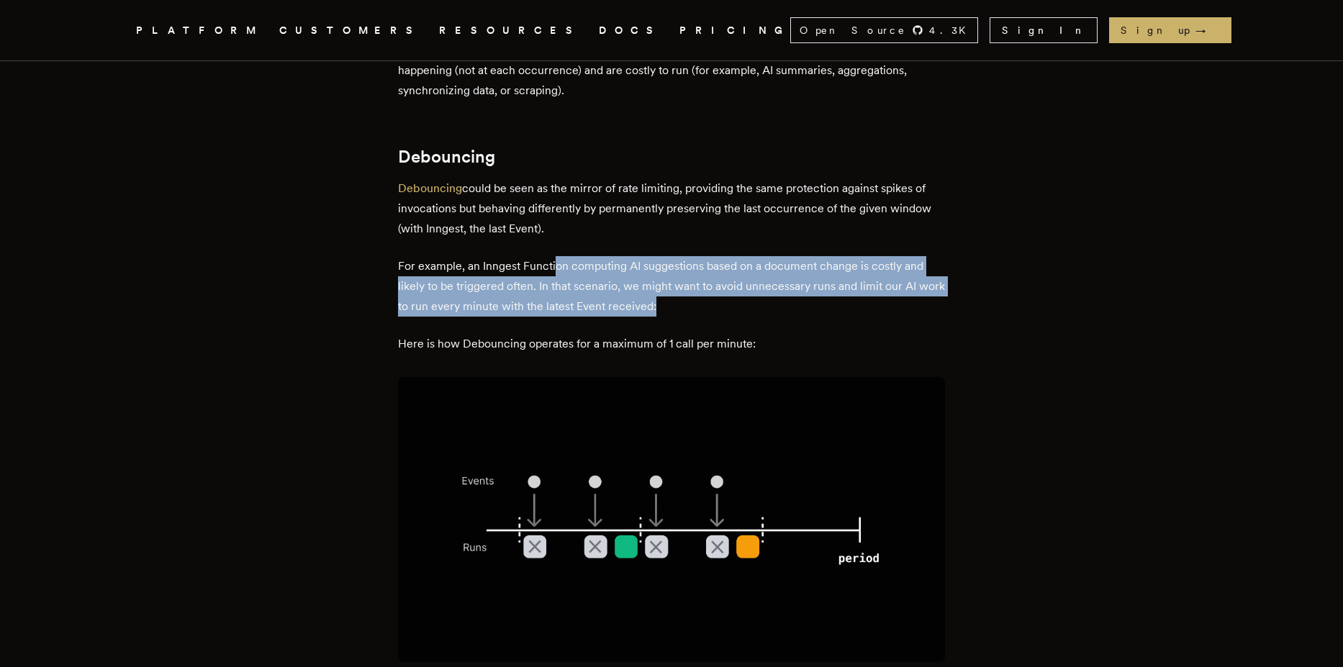
drag, startPoint x: 727, startPoint y: 250, endPoint x: 559, endPoint y: 201, distance: 174.7
click at [559, 256] on p "For example, an Inngest Function computing AI suggestions based on a document c…" at bounding box center [671, 286] width 547 height 60
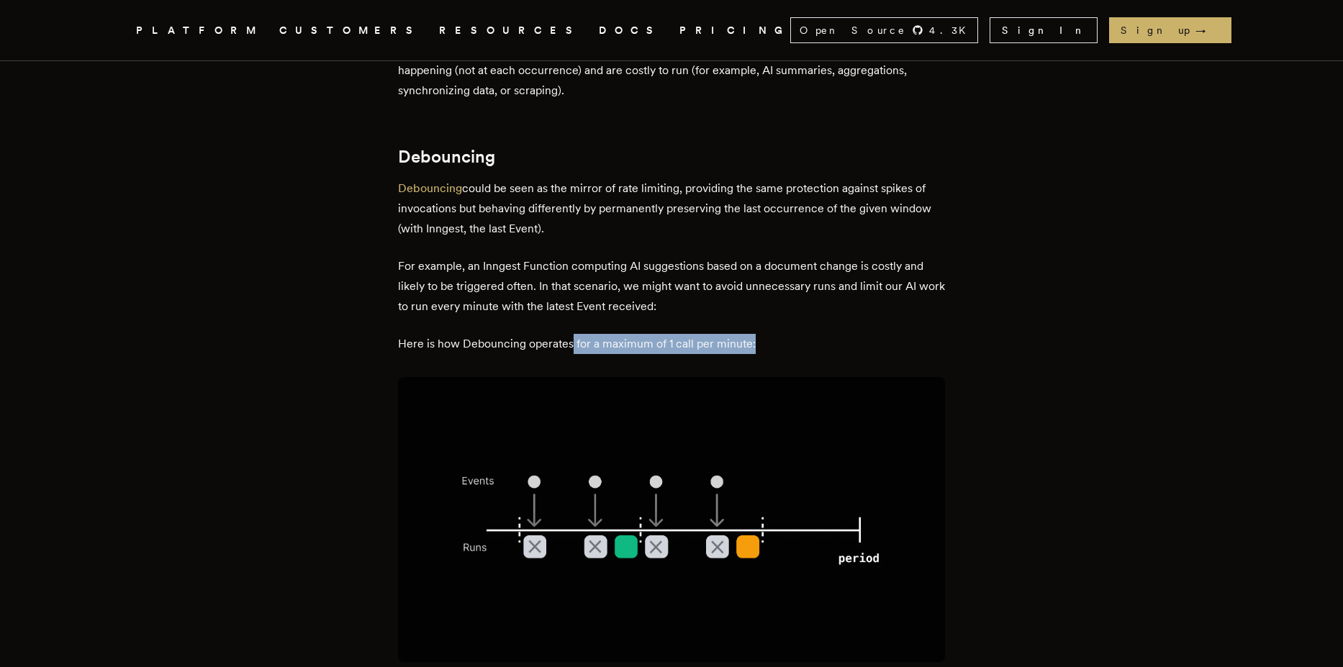
drag, startPoint x: 577, startPoint y: 287, endPoint x: 833, endPoint y: 286, distance: 256.2
click at [833, 334] on p "Here is how Debouncing operates for a maximum of 1 call per minute:" at bounding box center [671, 344] width 547 height 20
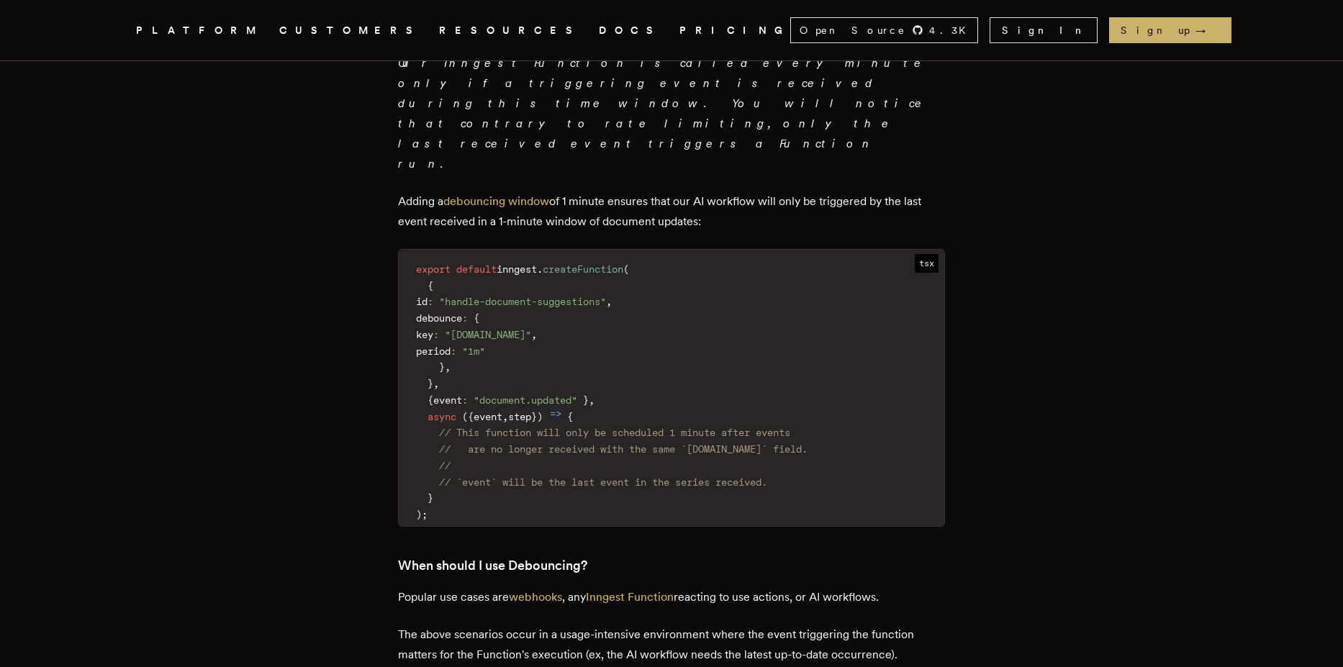
scroll to position [2937, 0]
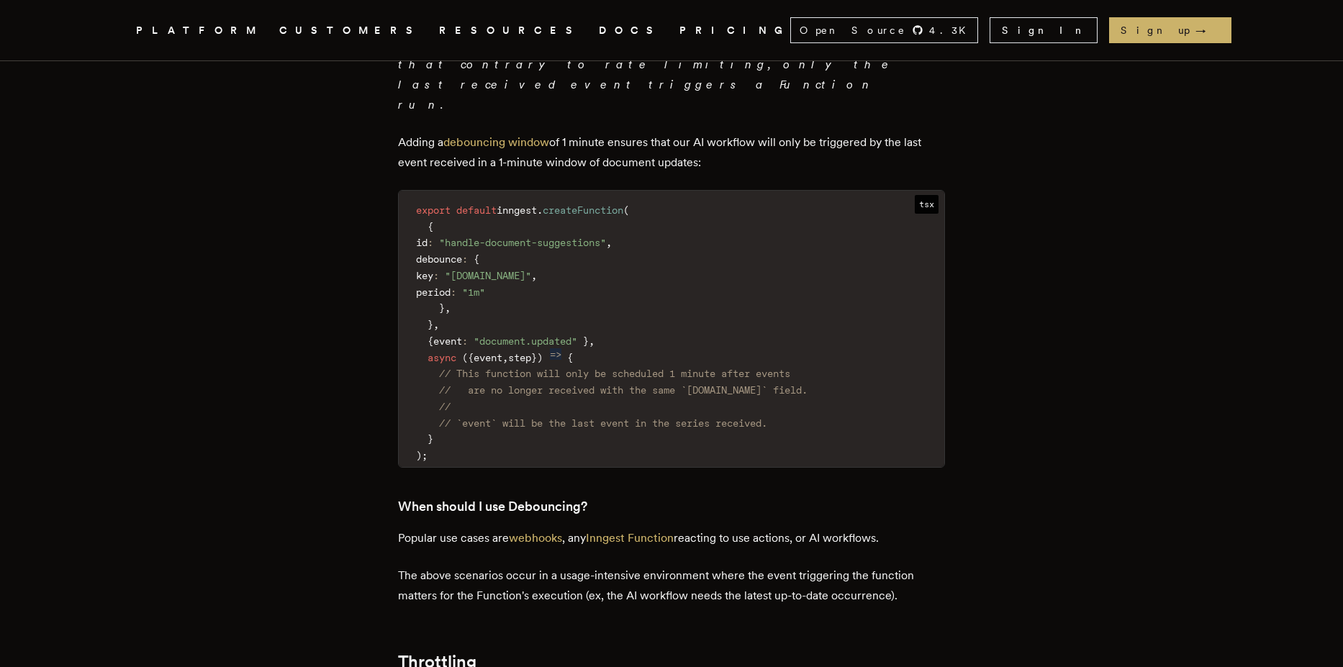
click at [553, 497] on h3 "When should I use Debouncing?" at bounding box center [671, 507] width 547 height 20
copy h3 "Debouncing"
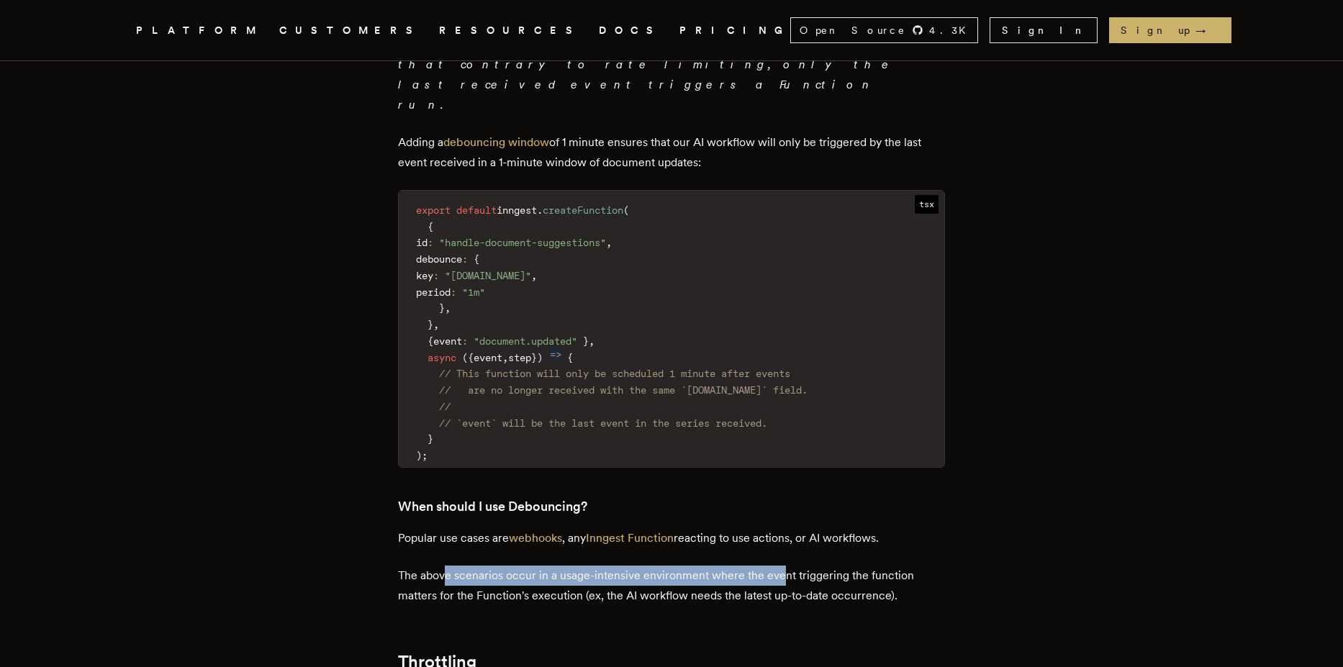
drag, startPoint x: 453, startPoint y: 428, endPoint x: 789, endPoint y: 442, distance: 336.4
click at [787, 566] on p "The above scenarios occur in a usage-intensive environment where the event trig…" at bounding box center [671, 586] width 547 height 40
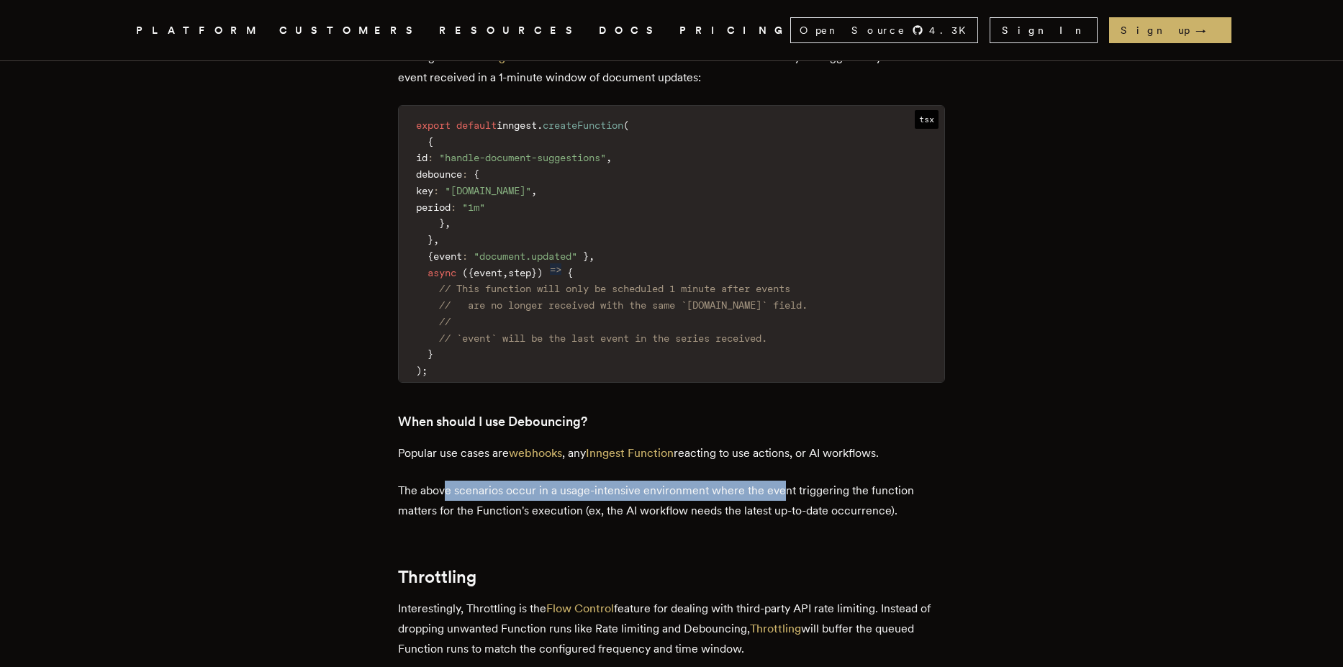
scroll to position [3282, 0]
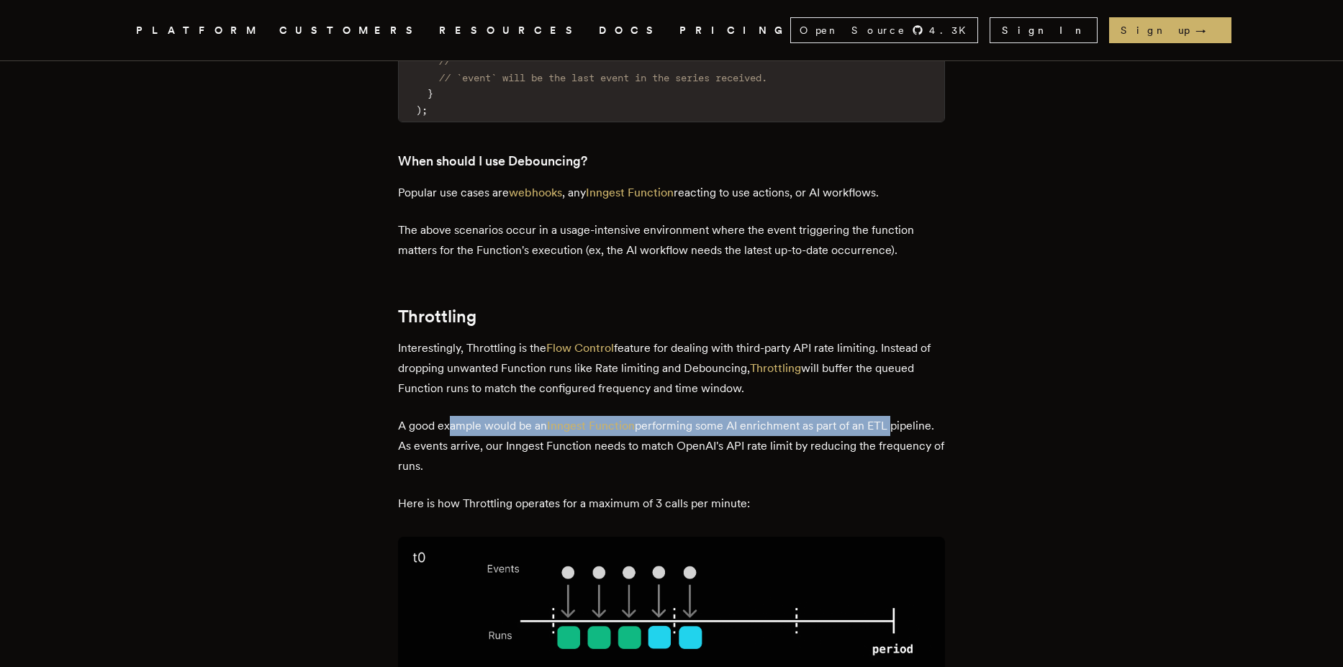
drag, startPoint x: 456, startPoint y: 281, endPoint x: 905, endPoint y: 289, distance: 449.9
click at [905, 416] on p "A good example would be an Inngest Function performing some AI enrichment as pa…" at bounding box center [671, 446] width 547 height 60
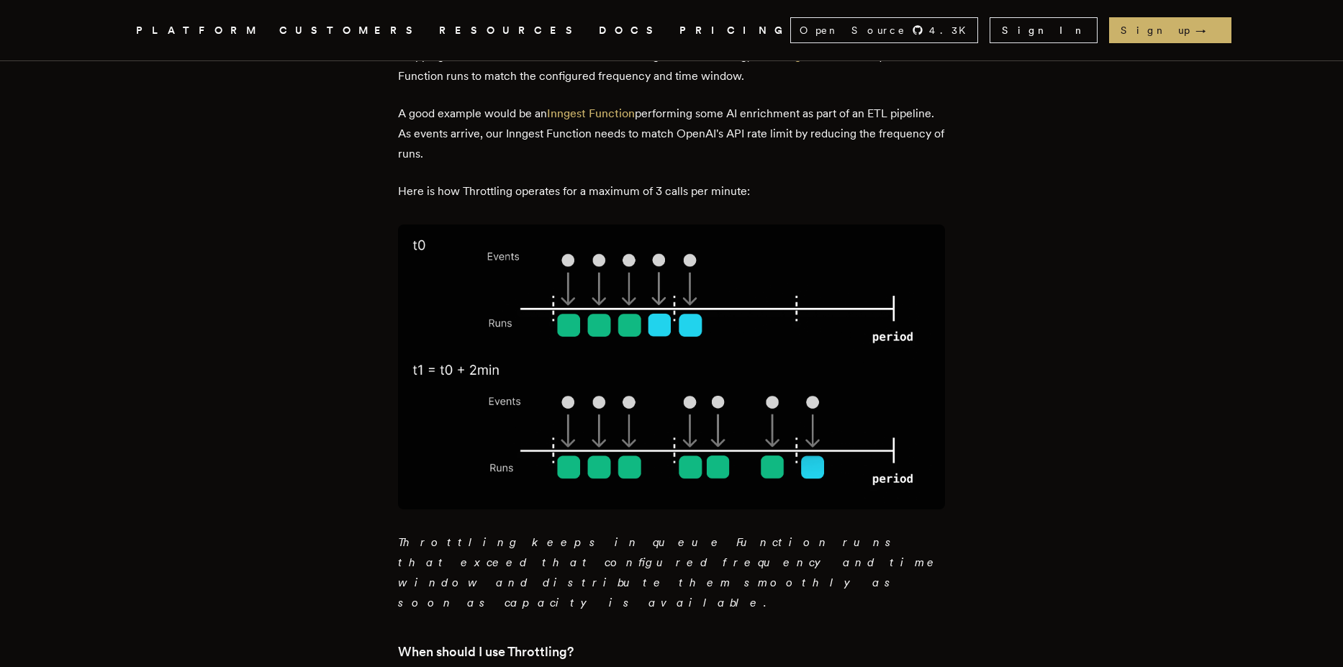
scroll to position [3714, 0]
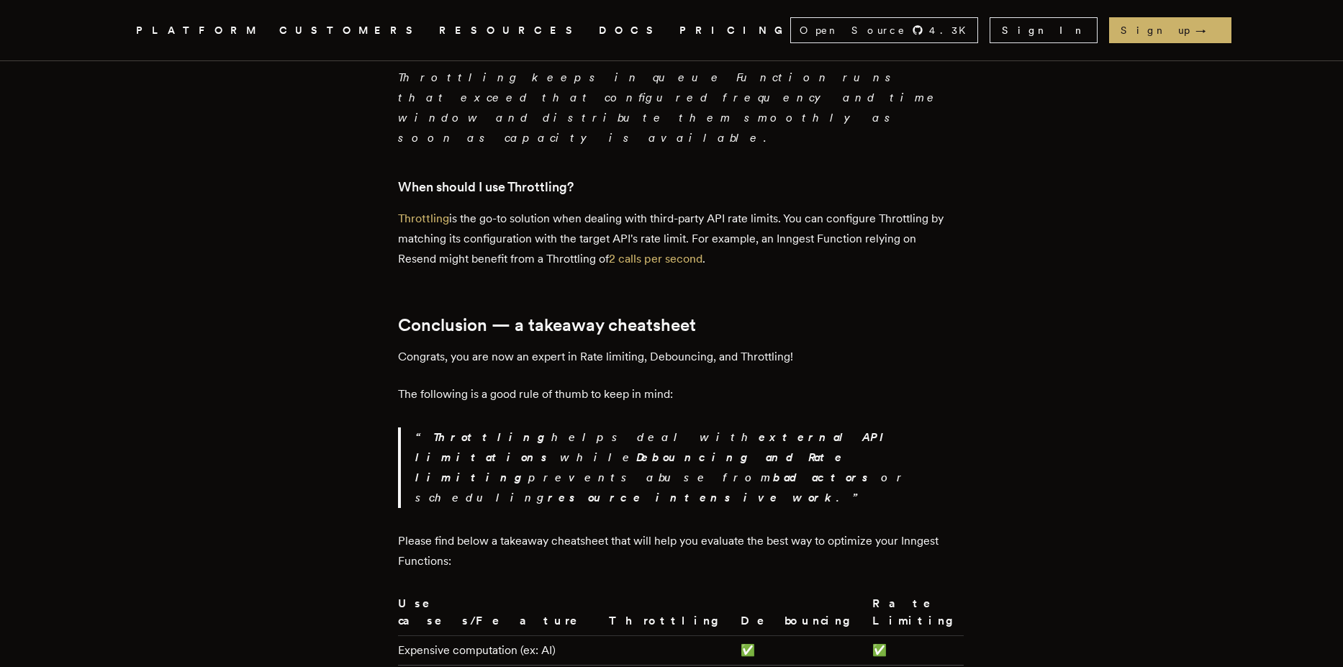
scroll to position [3628, 0]
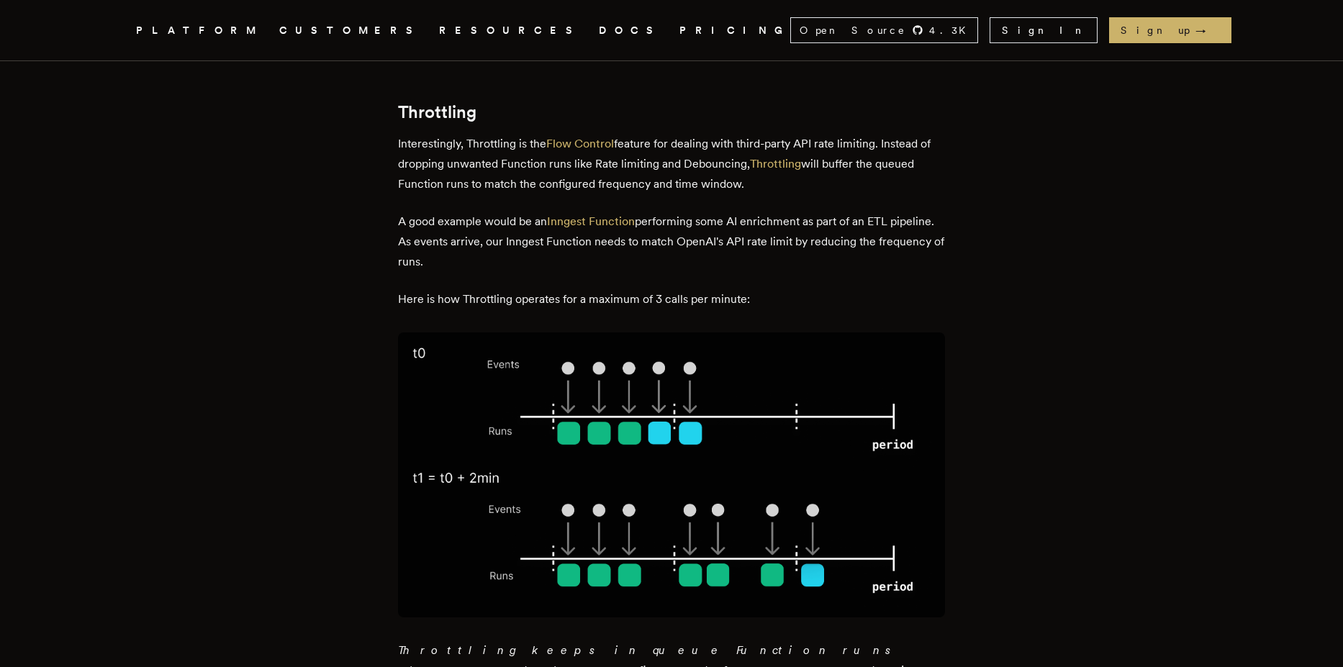
scroll to position [3368, 0]
